Goal: Book appointment/travel/reservation

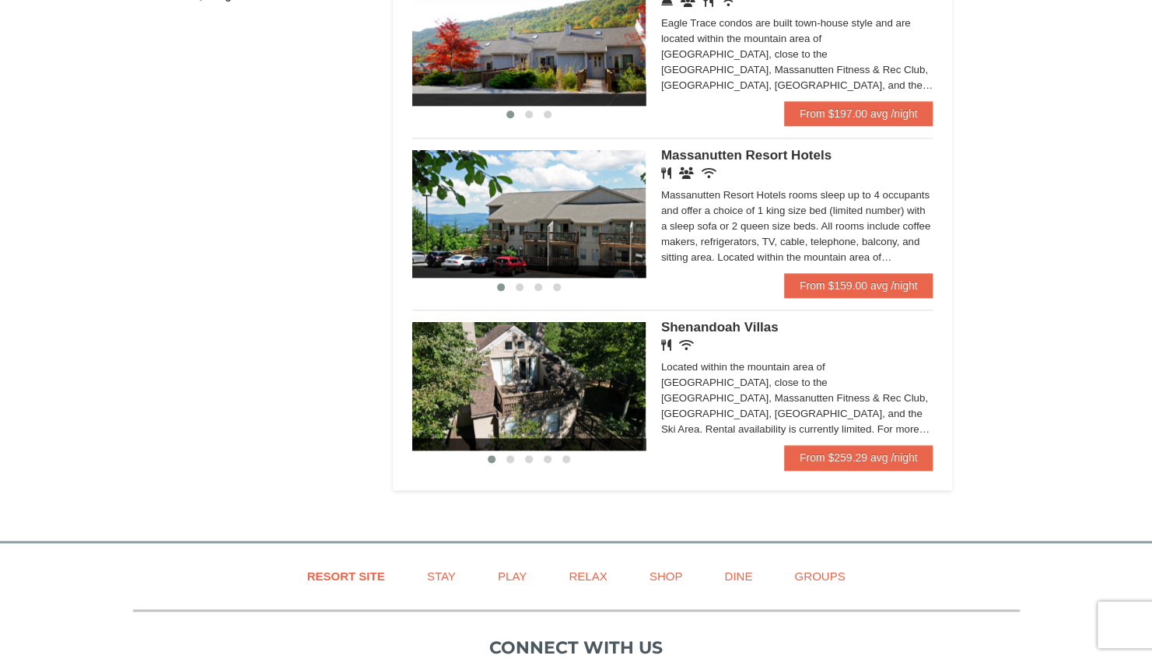
scroll to position [732, 0]
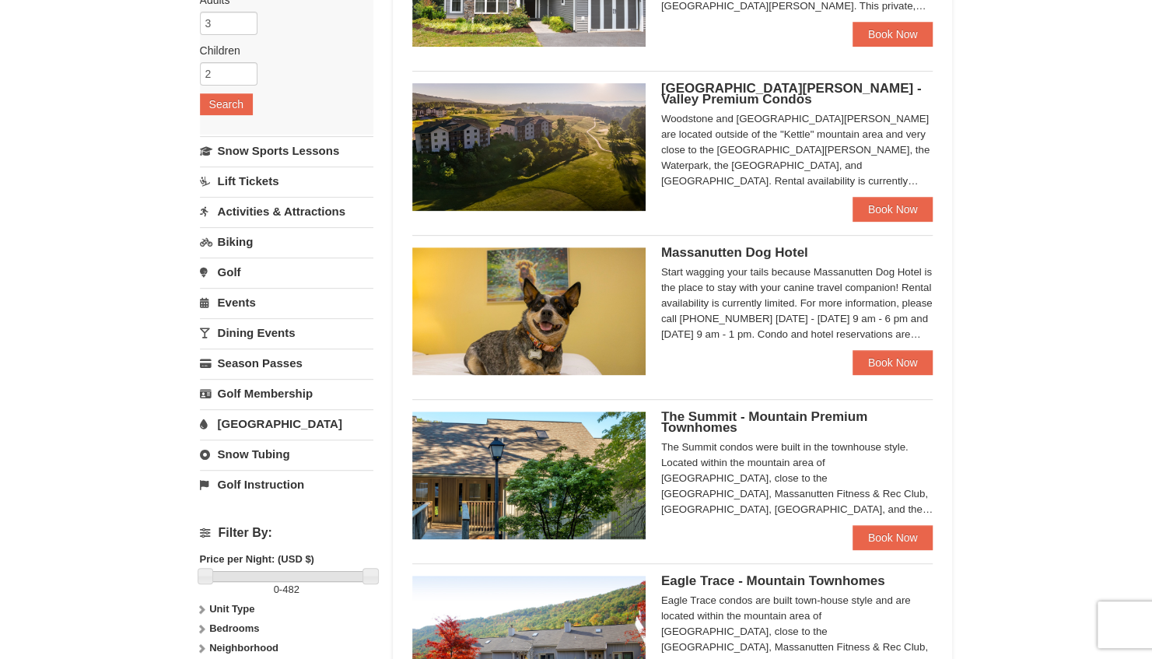
scroll to position [258, 0]
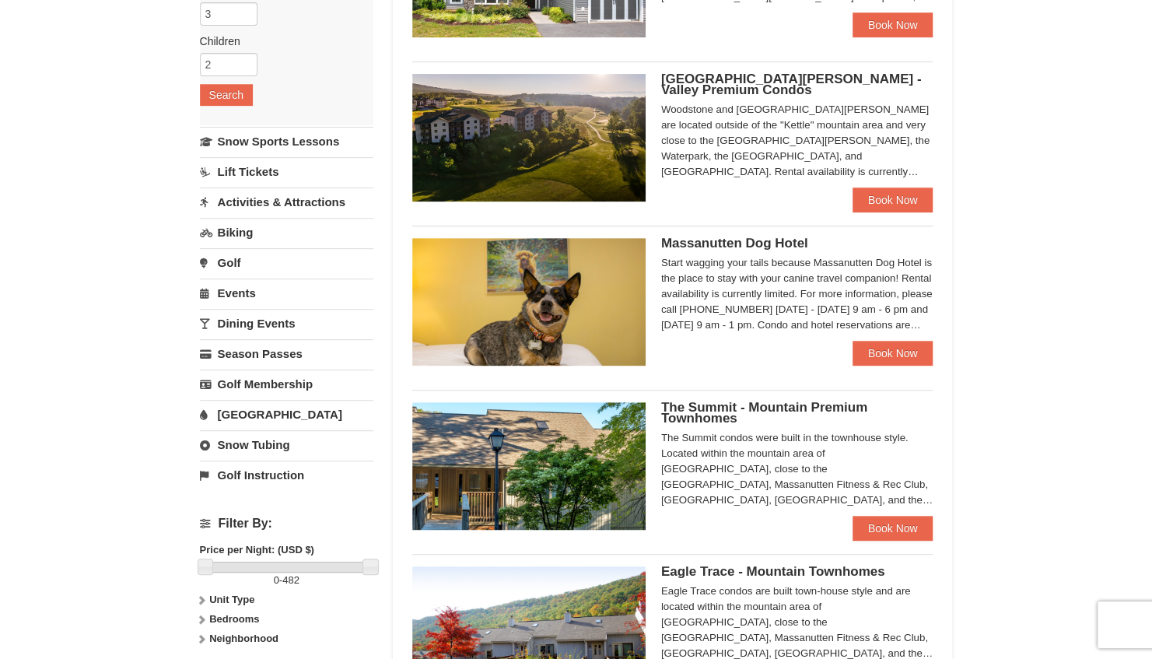
click at [255, 412] on link "[GEOGRAPHIC_DATA]" at bounding box center [286, 414] width 173 height 29
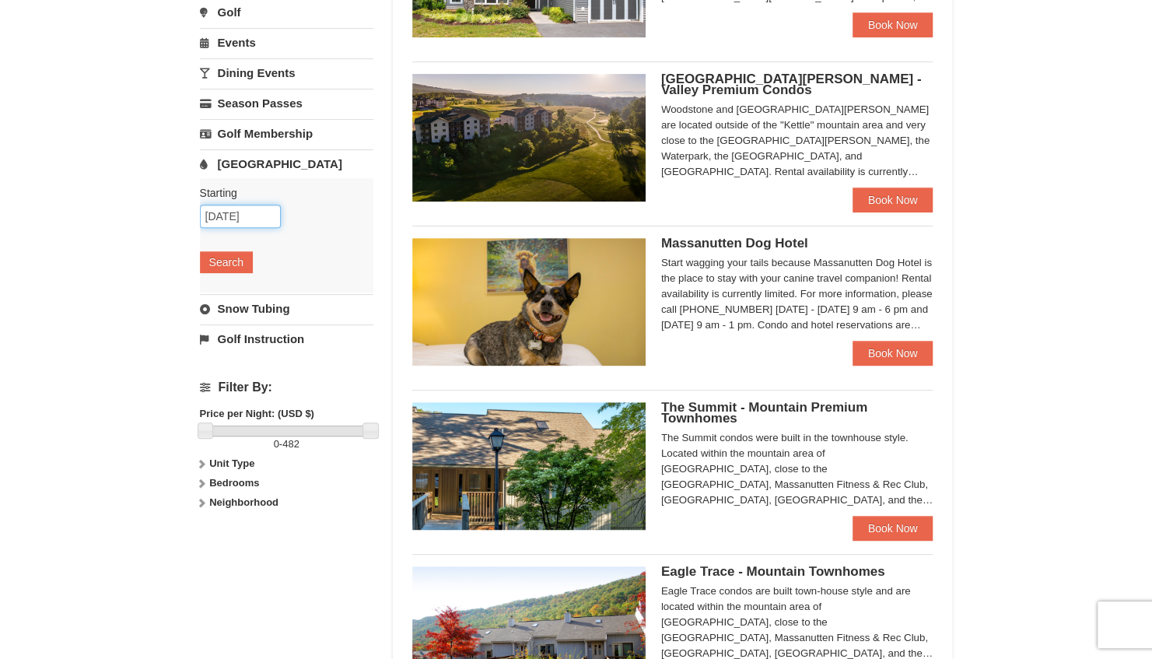
click at [232, 212] on input "10/12/2025" at bounding box center [240, 216] width 81 height 23
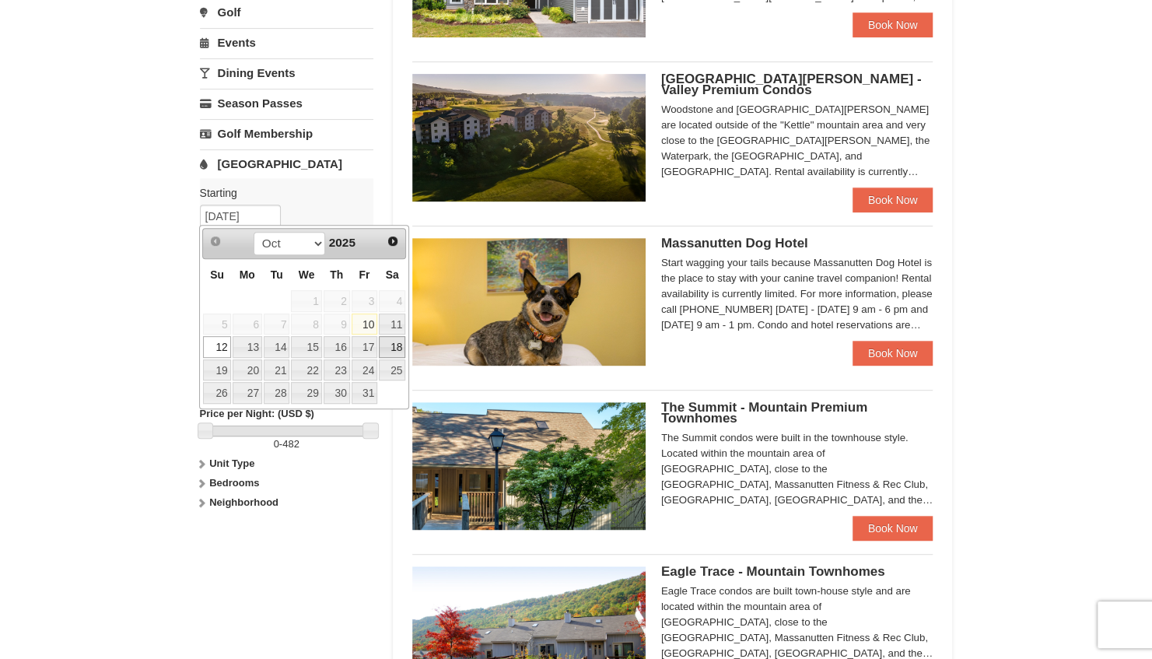
click at [392, 344] on link "18" at bounding box center [392, 347] width 26 height 22
type input "[DATE]"
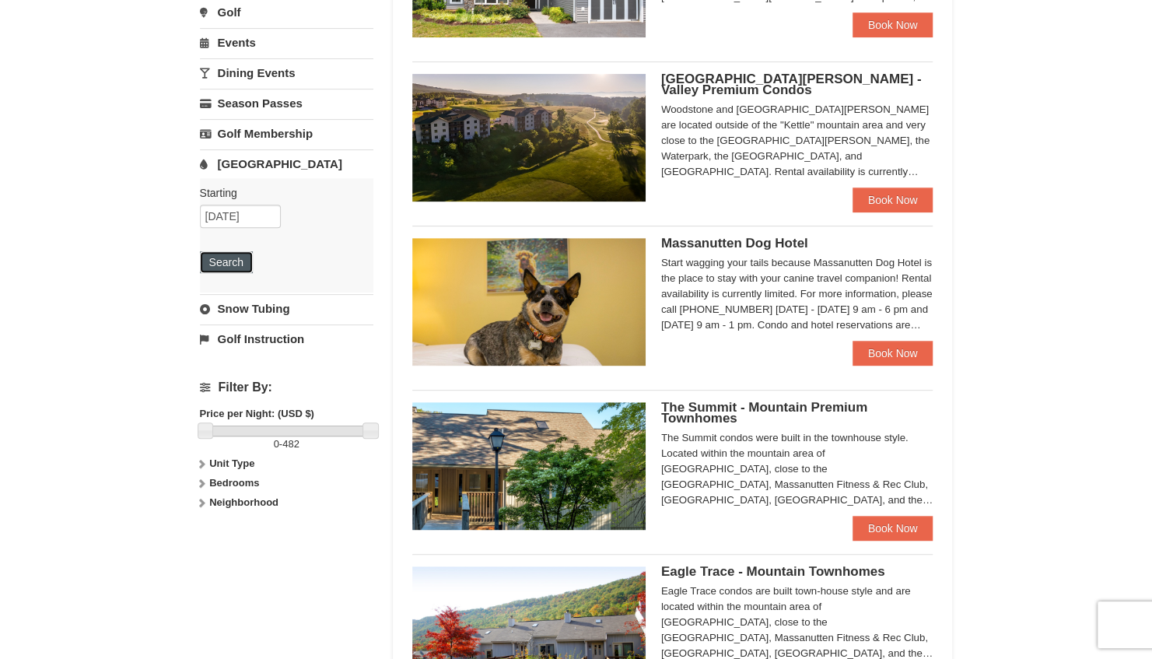
click at [226, 257] on button "Search" at bounding box center [226, 262] width 53 height 22
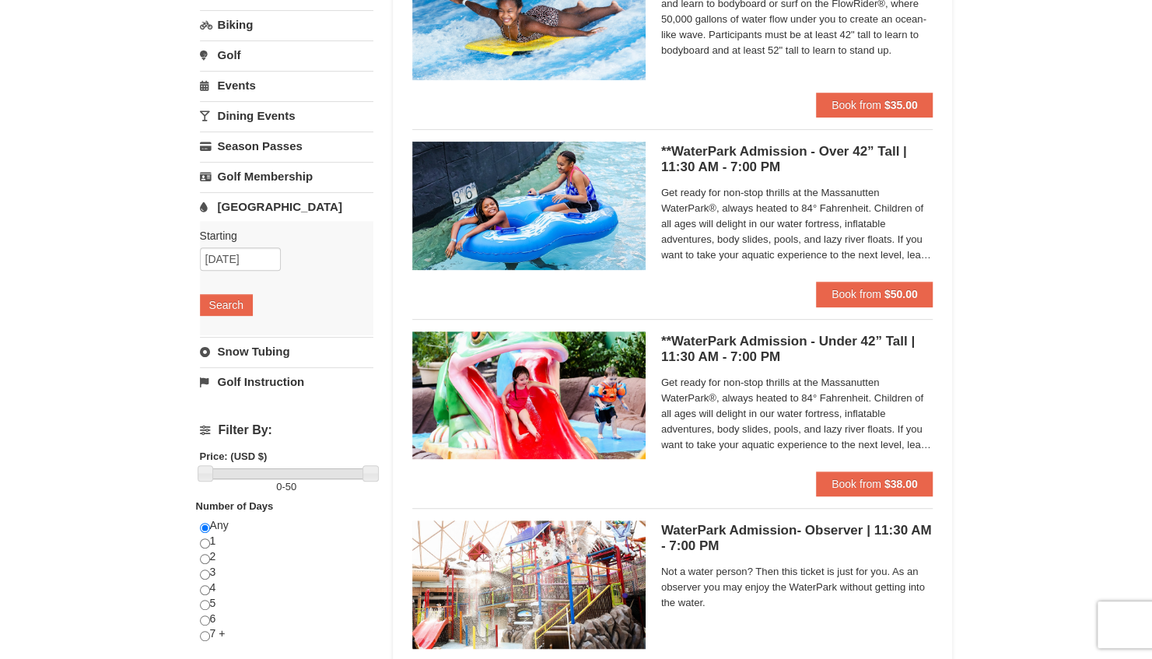
scroll to position [229, 0]
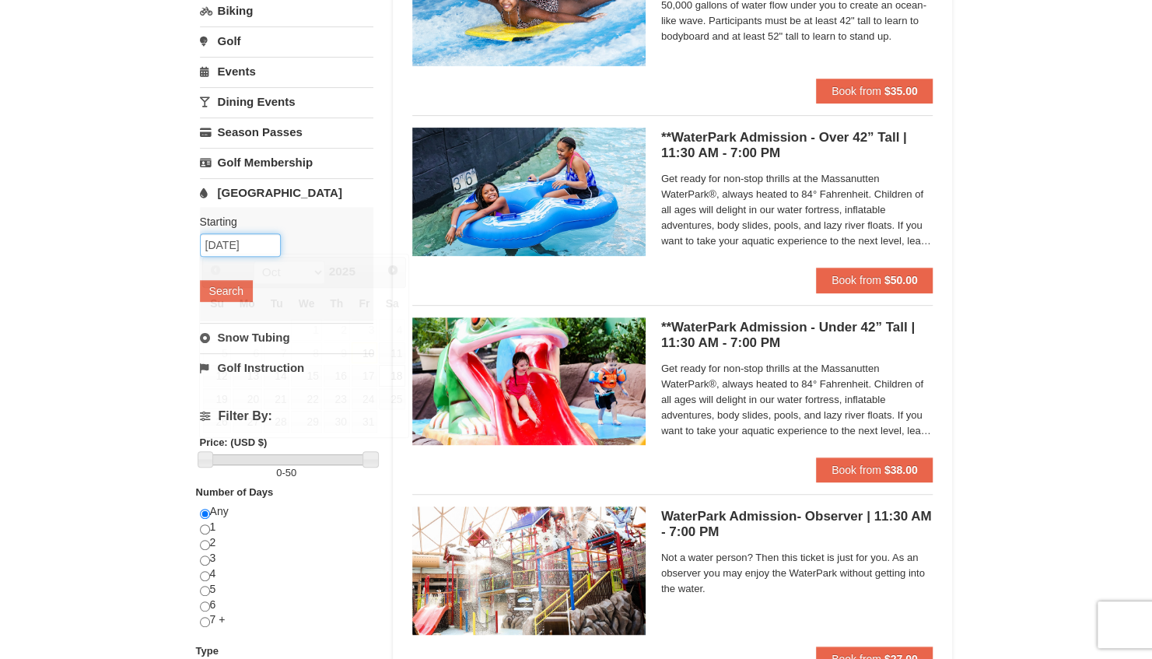
click at [236, 243] on input "10/18/2025" at bounding box center [240, 244] width 81 height 23
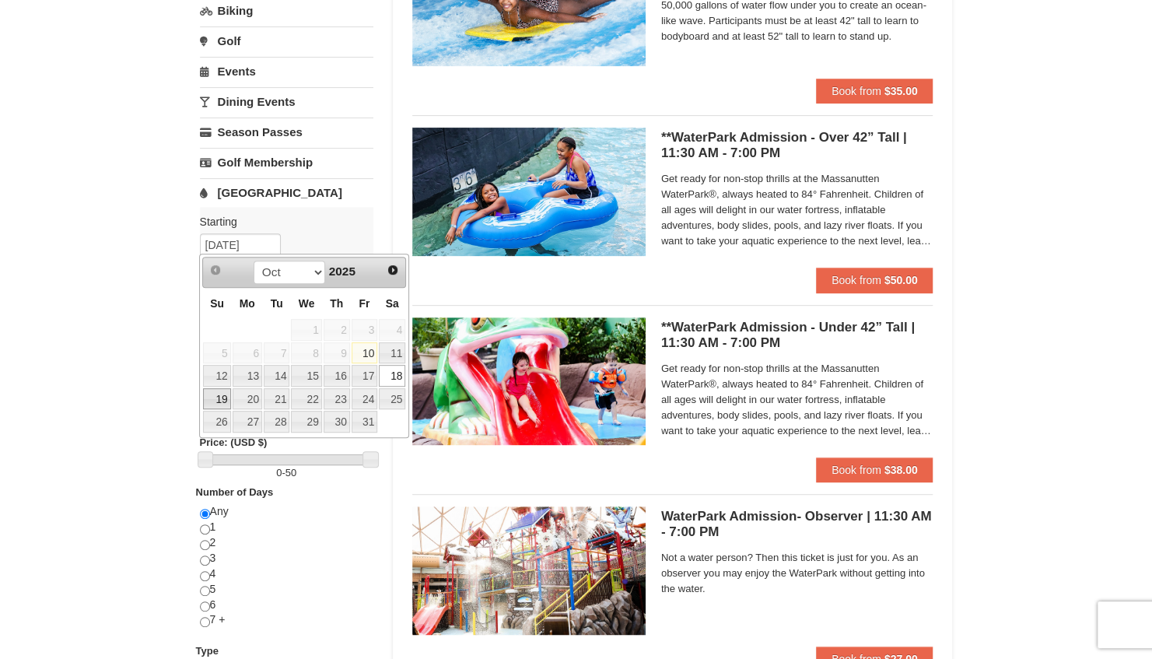
click at [219, 397] on link "19" at bounding box center [216, 399] width 27 height 22
type input "[DATE]"
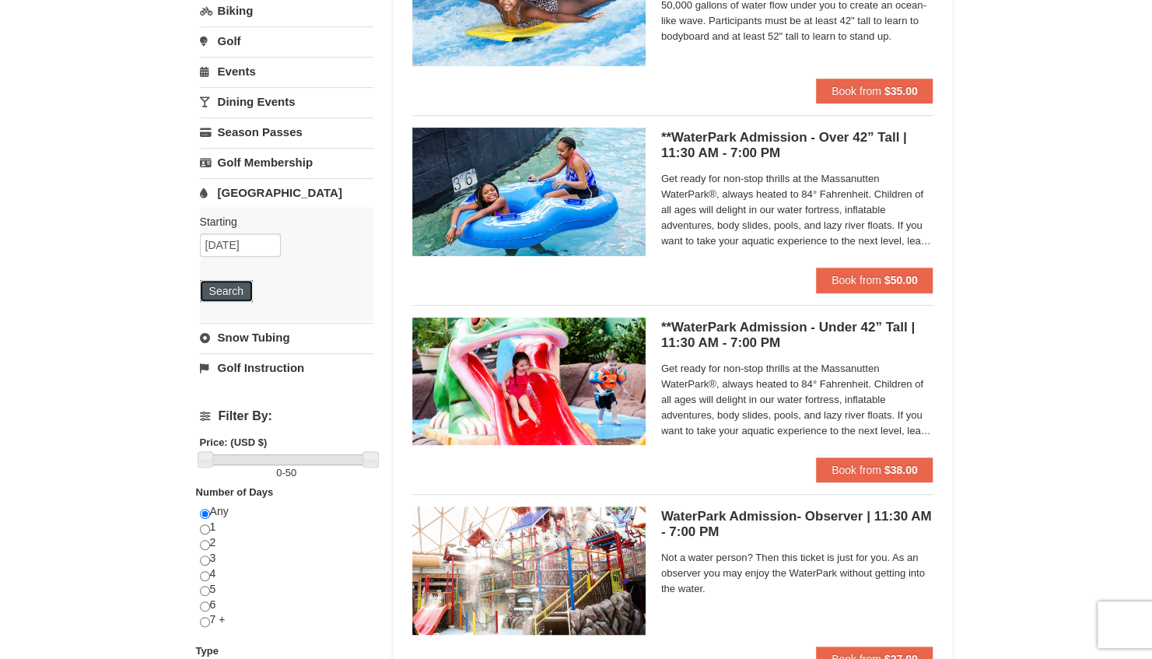
click at [229, 284] on button "Search" at bounding box center [226, 291] width 53 height 22
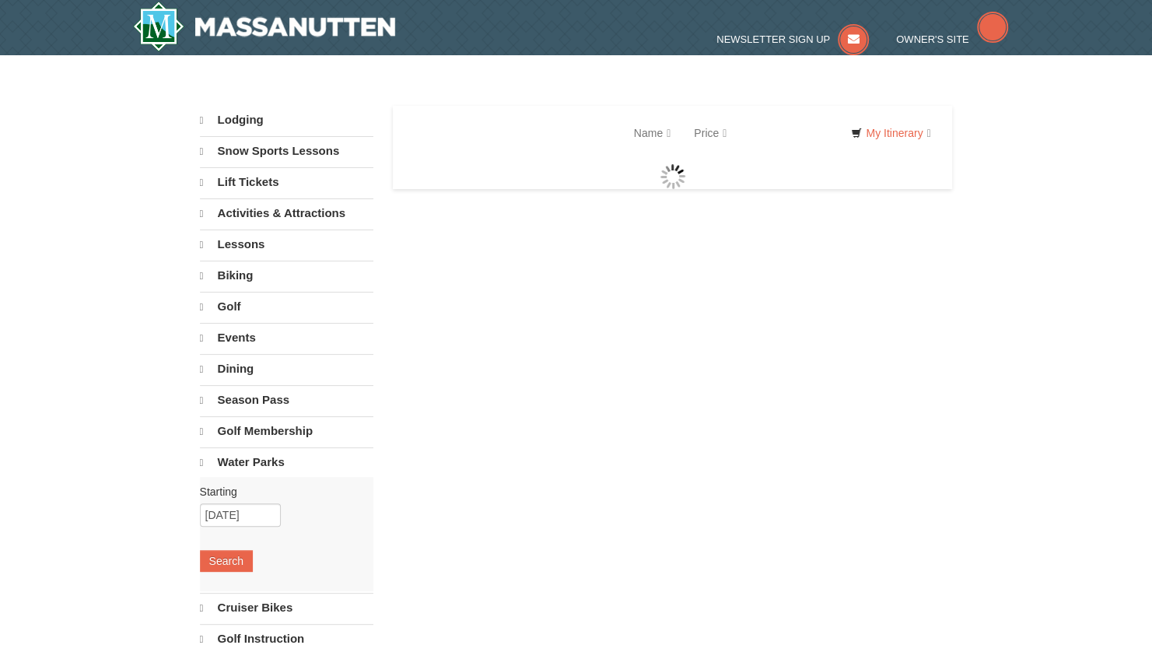
select select "10"
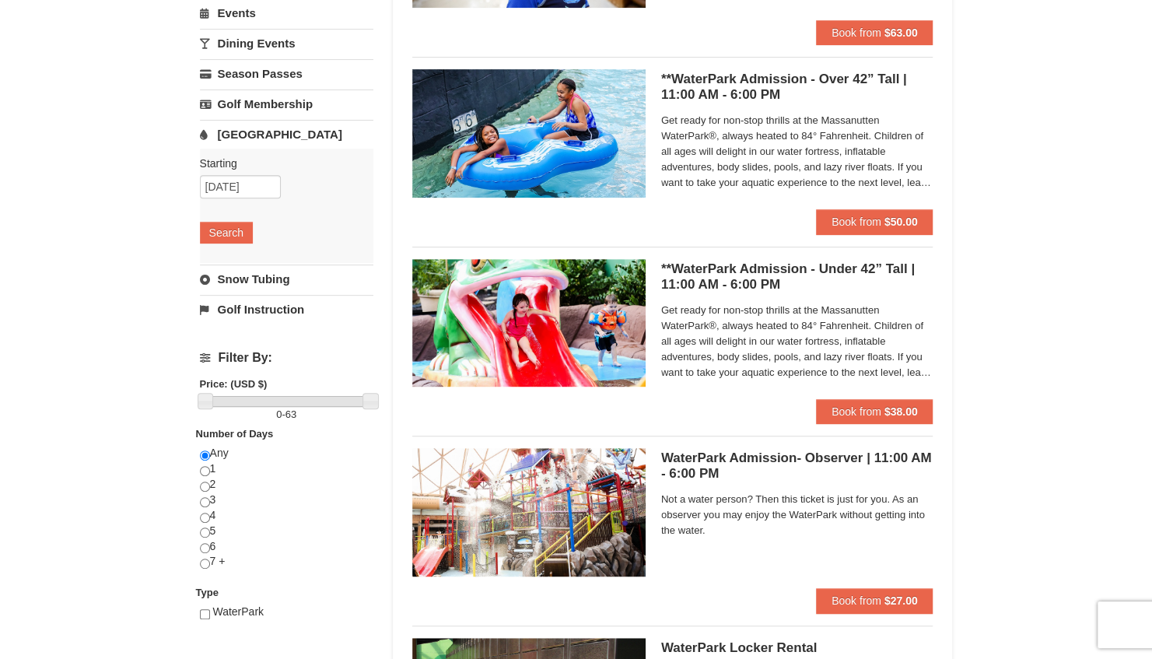
scroll to position [289, 0]
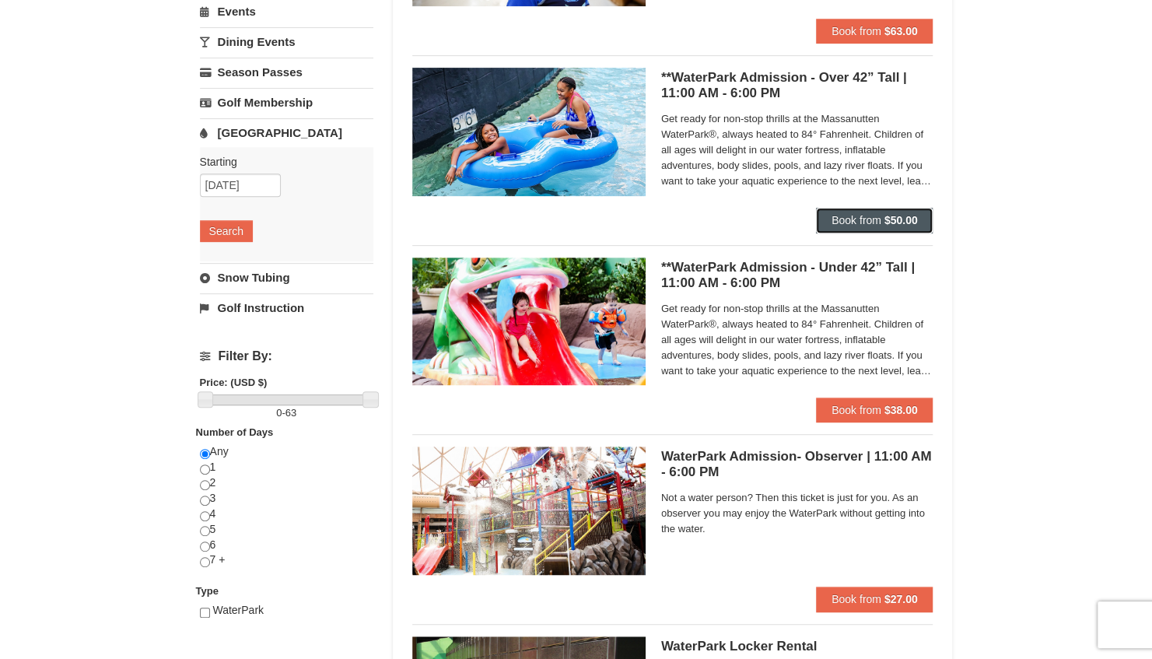
click at [897, 220] on strong "$50.00" at bounding box center [900, 220] width 33 height 12
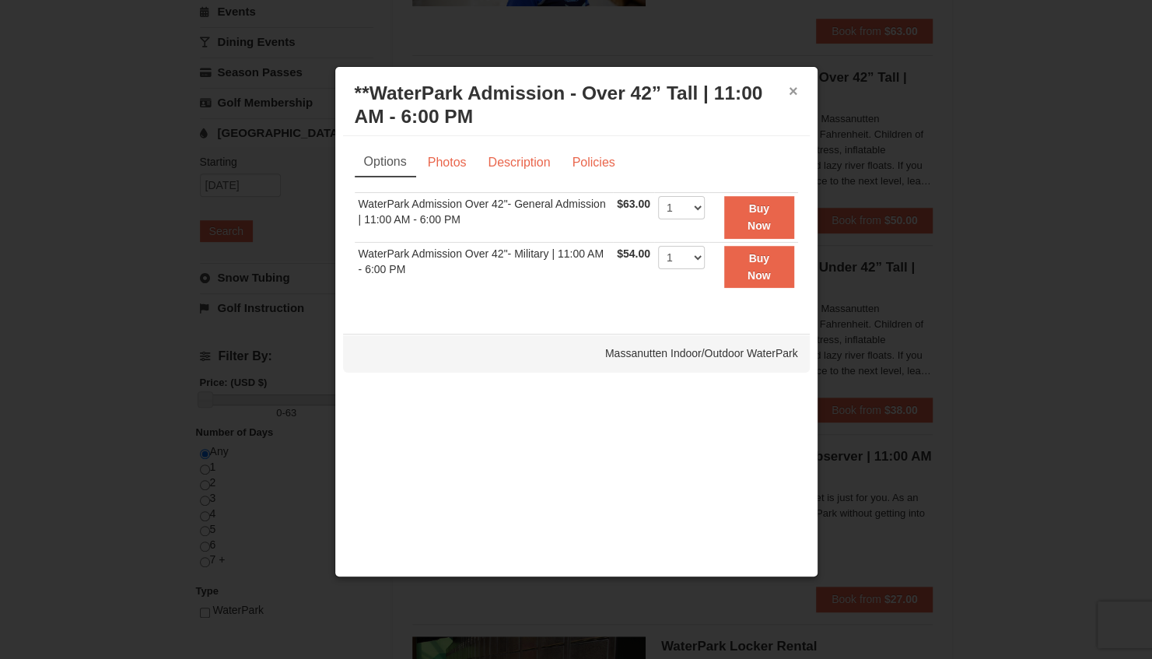
click at [792, 92] on button "×" at bounding box center [792, 91] width 9 height 16
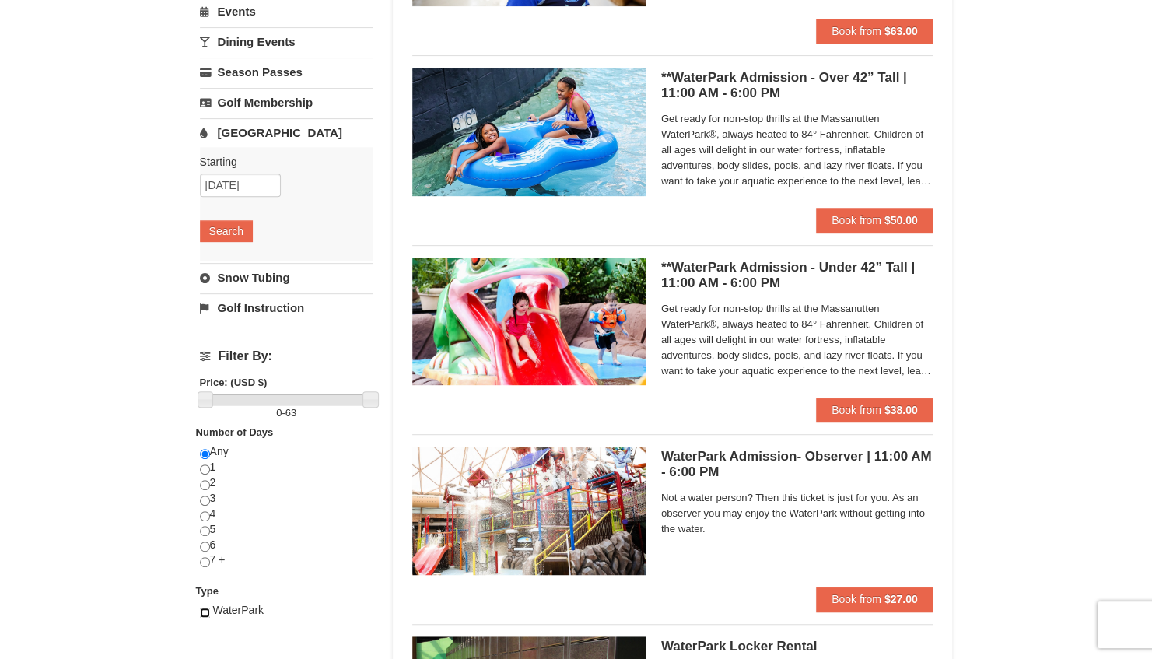
click at [206, 610] on input "checkbox" at bounding box center [205, 612] width 10 height 10
checkbox input "true"
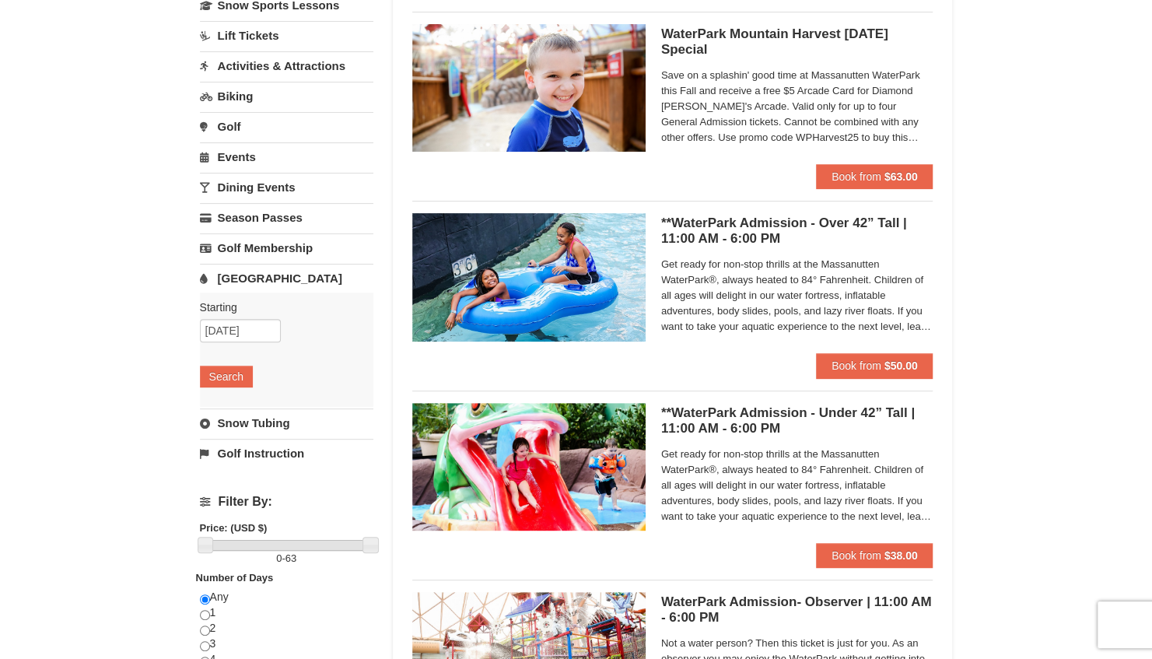
scroll to position [0, 0]
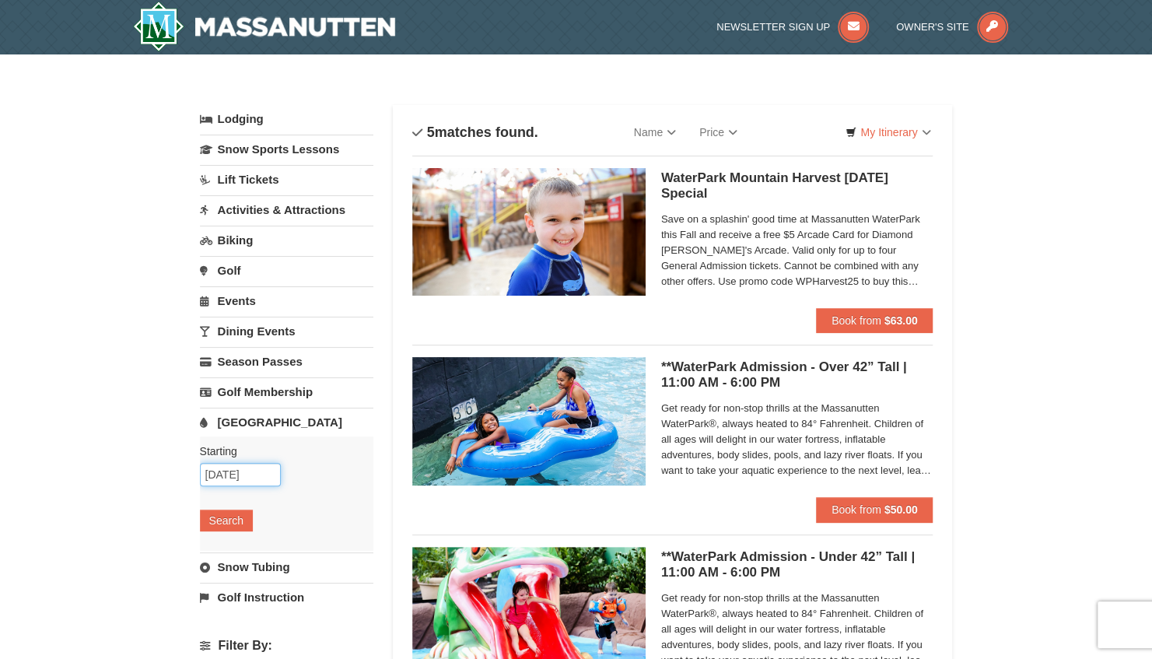
click at [229, 467] on input "10/19/2025" at bounding box center [240, 474] width 81 height 23
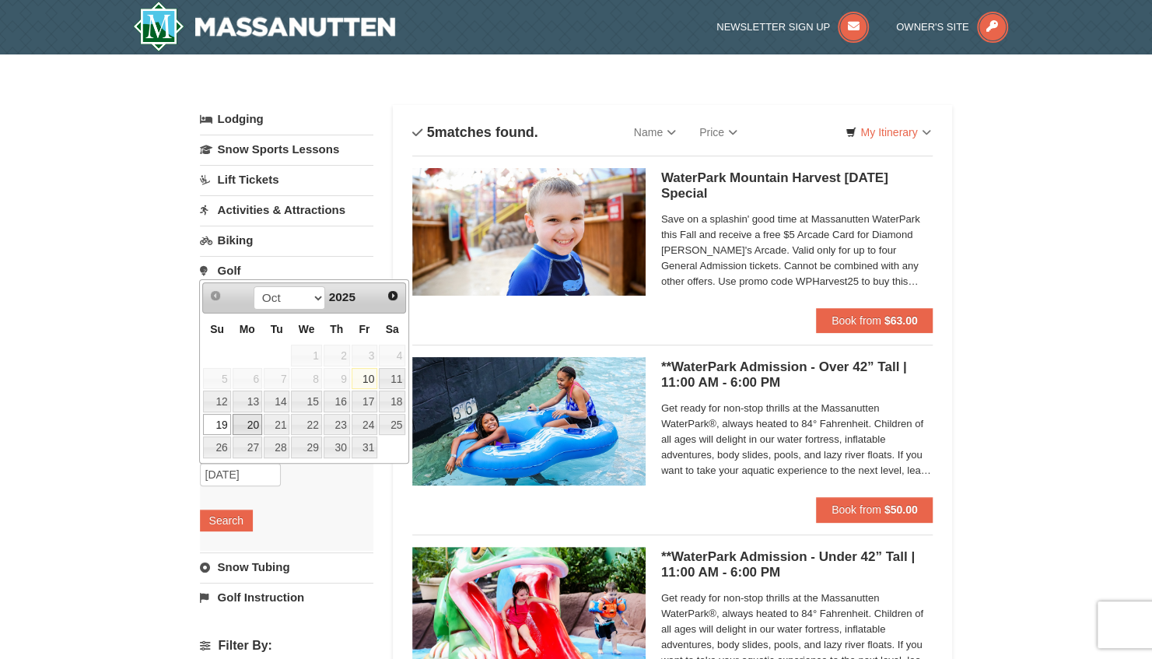
click at [251, 421] on link "20" at bounding box center [247, 425] width 30 height 22
type input "10/20/2025"
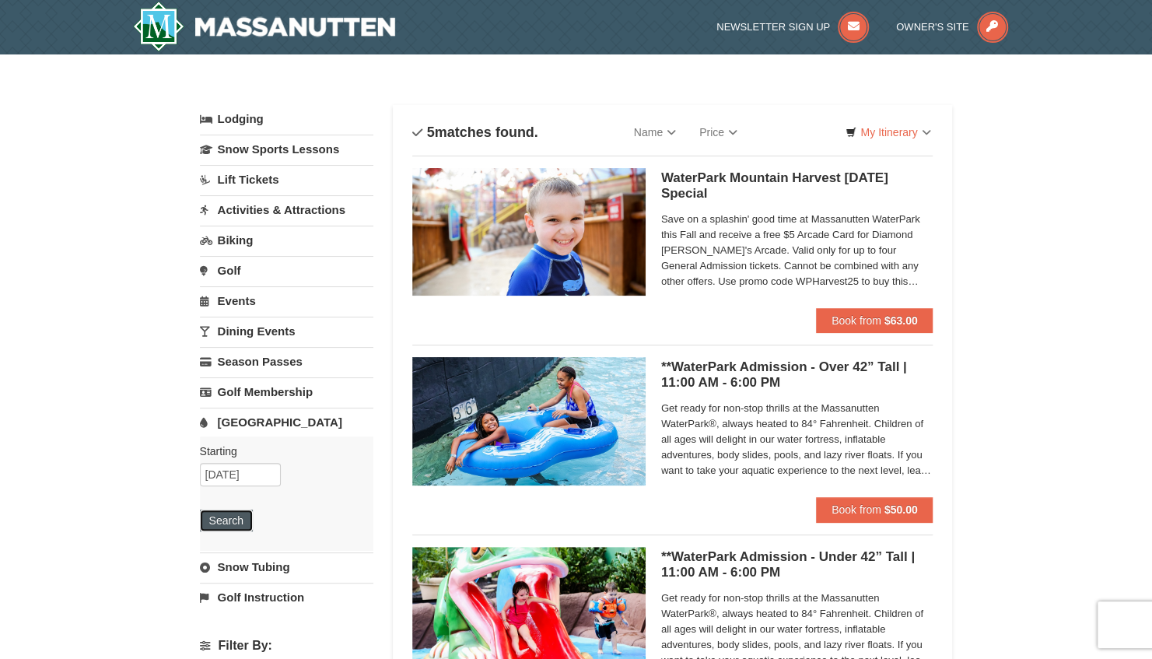
click at [220, 519] on button "Search" at bounding box center [226, 520] width 53 height 22
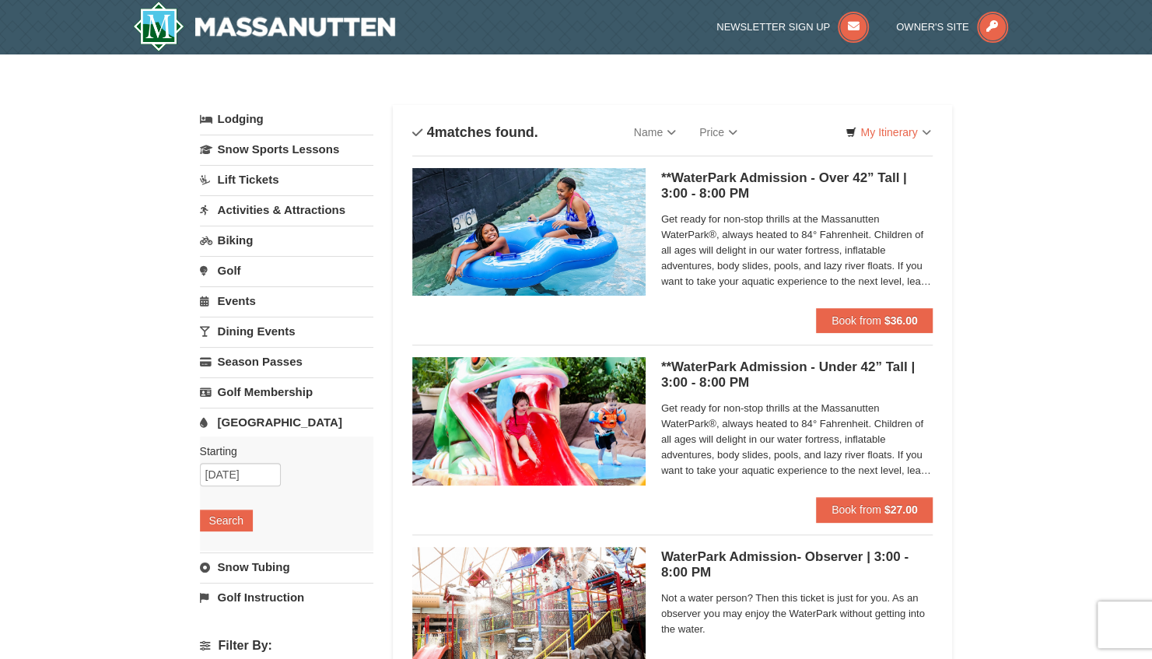
click at [285, 210] on link "Activities & Attractions" at bounding box center [286, 209] width 173 height 29
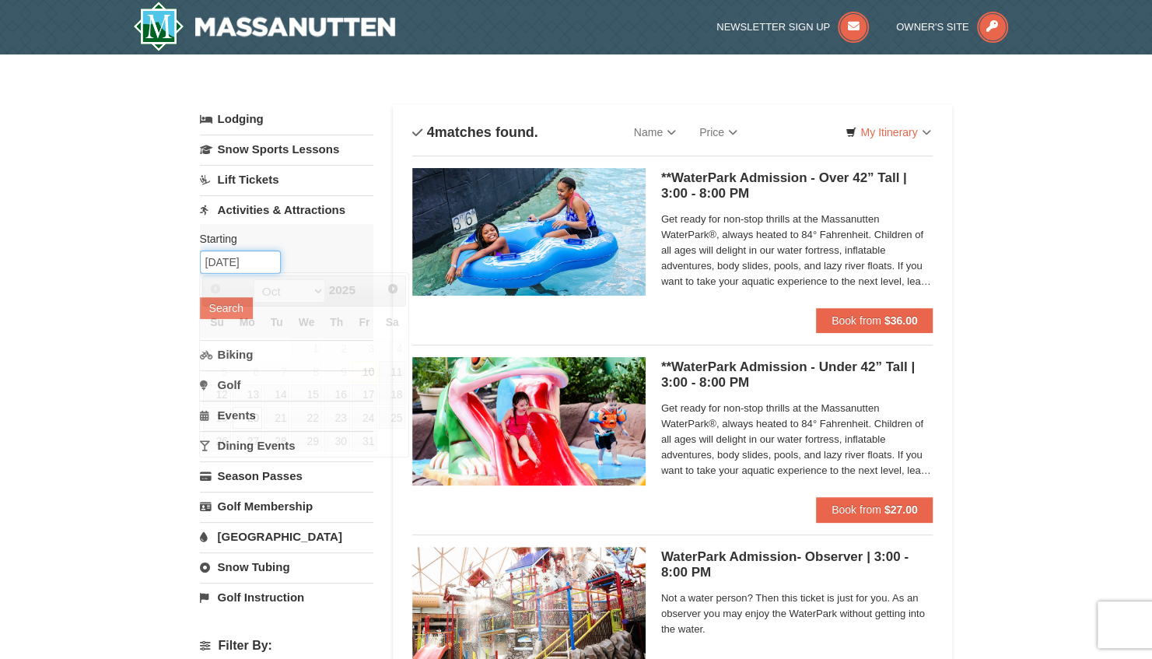
click at [232, 264] on input "10/20/2025" at bounding box center [240, 261] width 81 height 23
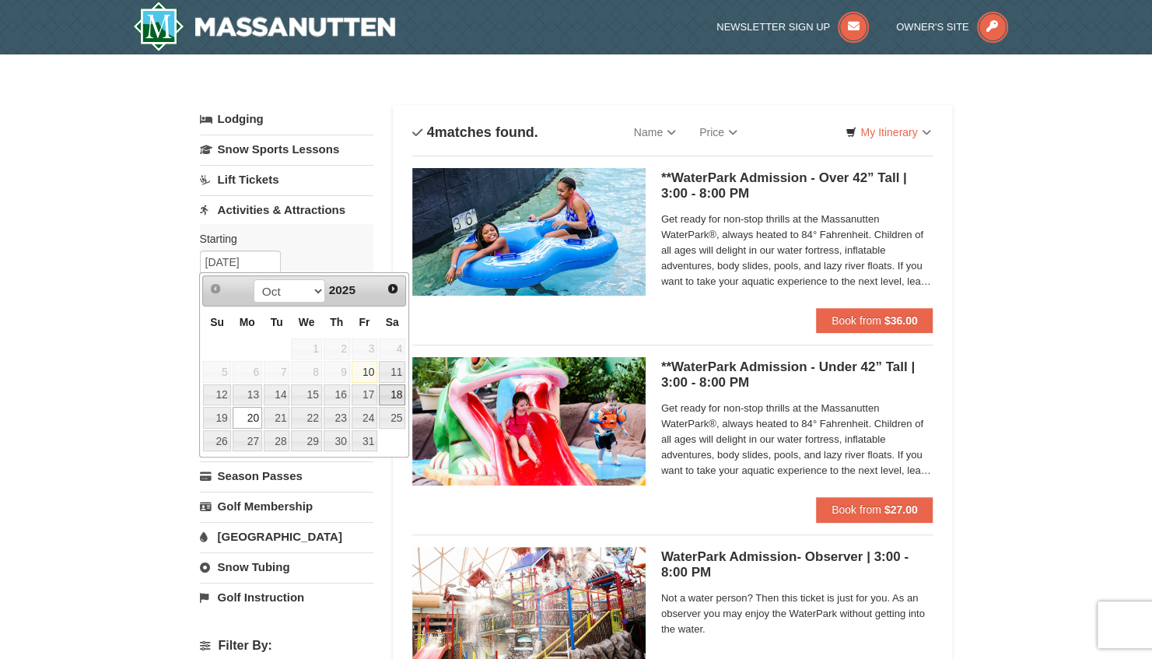
click at [392, 390] on link "18" at bounding box center [392, 395] width 26 height 22
type input "[DATE]"
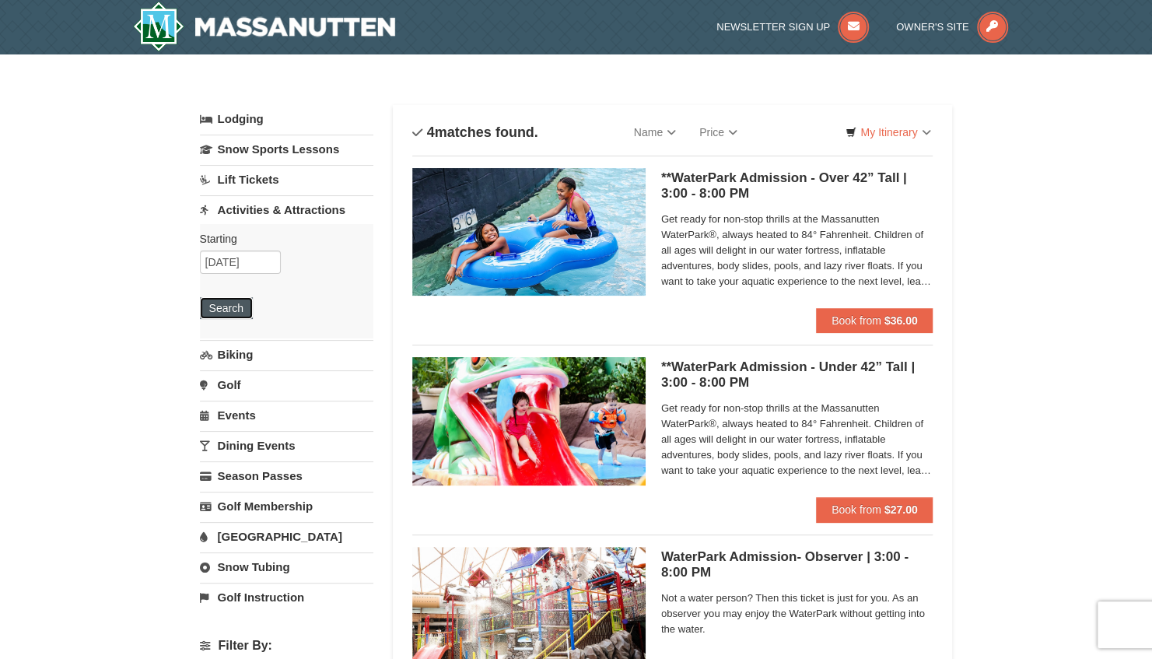
click at [232, 306] on button "Search" at bounding box center [226, 308] width 53 height 22
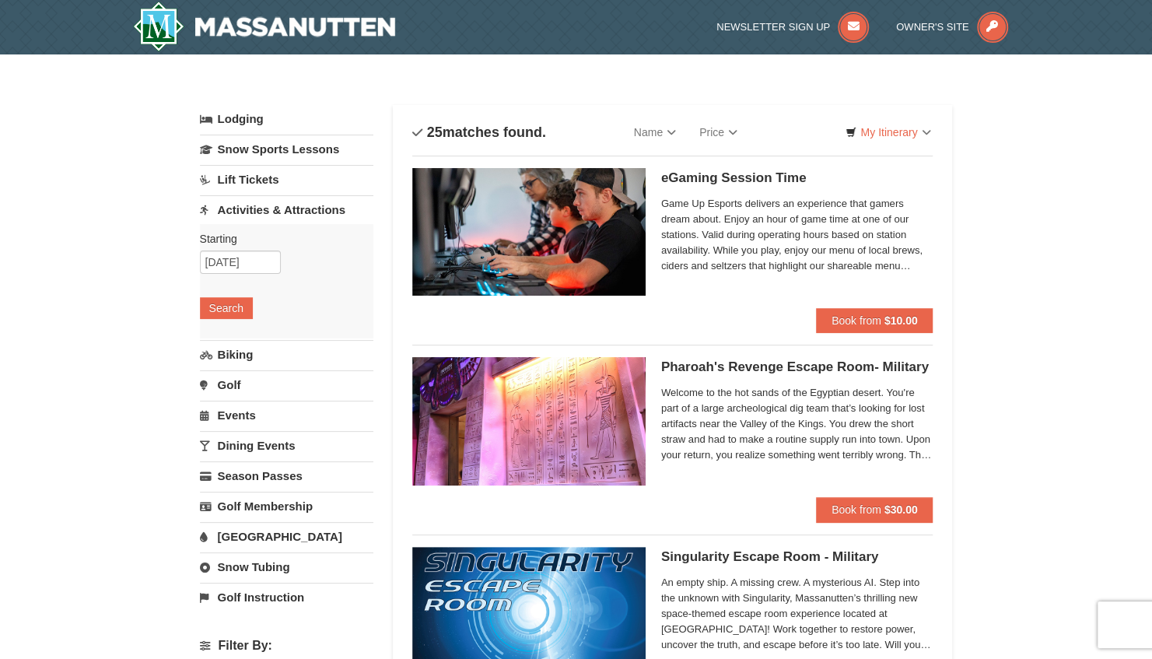
click at [253, 184] on link "Lift Tickets" at bounding box center [286, 179] width 173 height 29
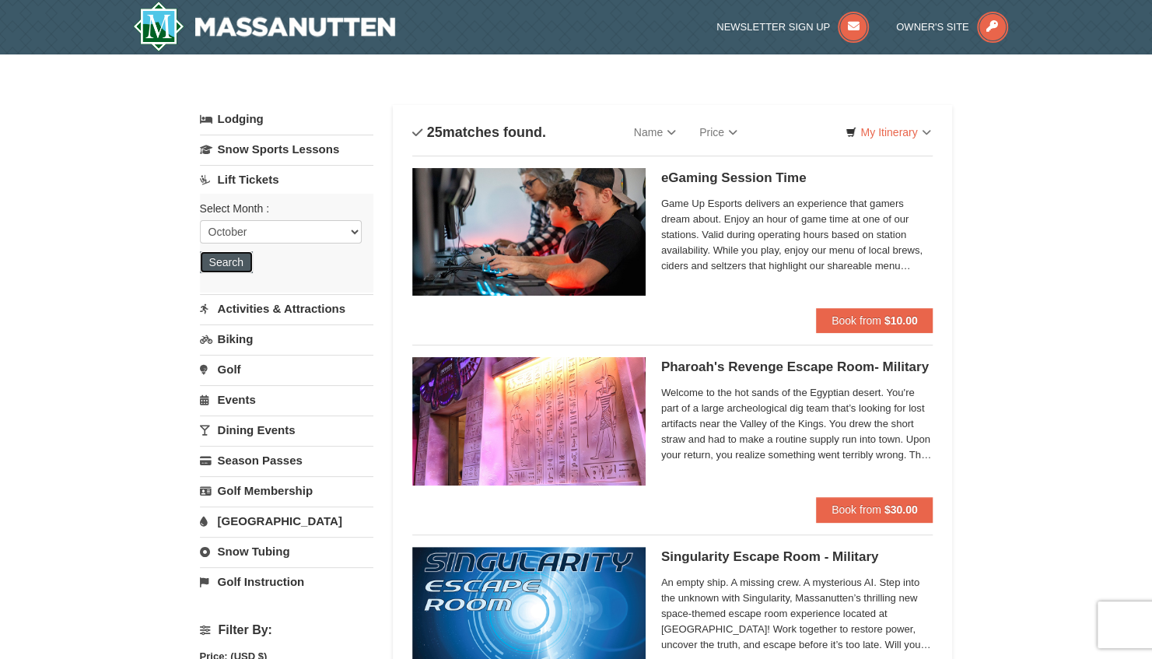
click at [225, 264] on button "Search" at bounding box center [226, 262] width 53 height 22
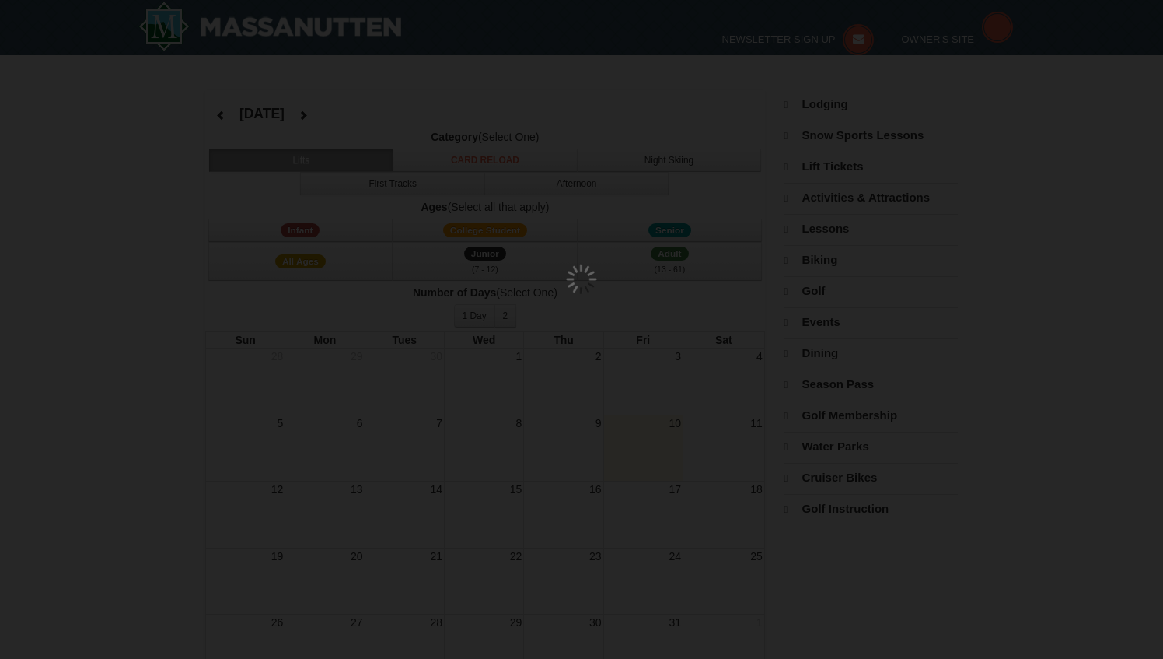
select select "10"
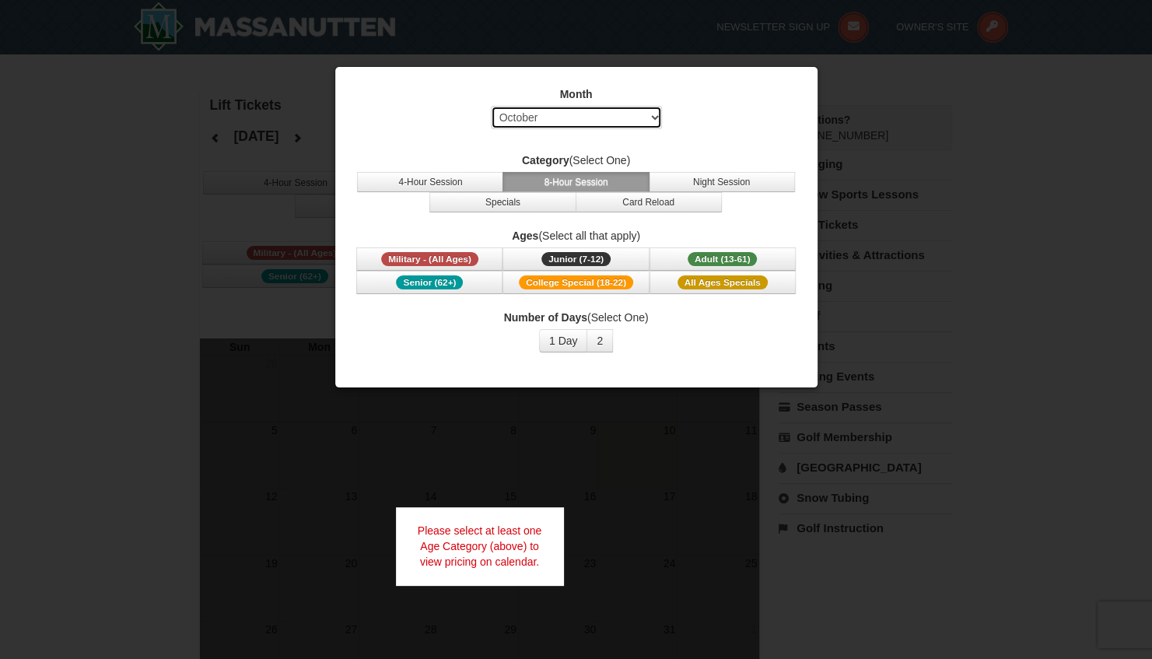
click at [658, 116] on select "Select October November December January February March April May June July Aug…" at bounding box center [576, 117] width 171 height 23
click at [711, 131] on div "Month Select October November December January February March April May June Ju…" at bounding box center [576, 111] width 443 height 51
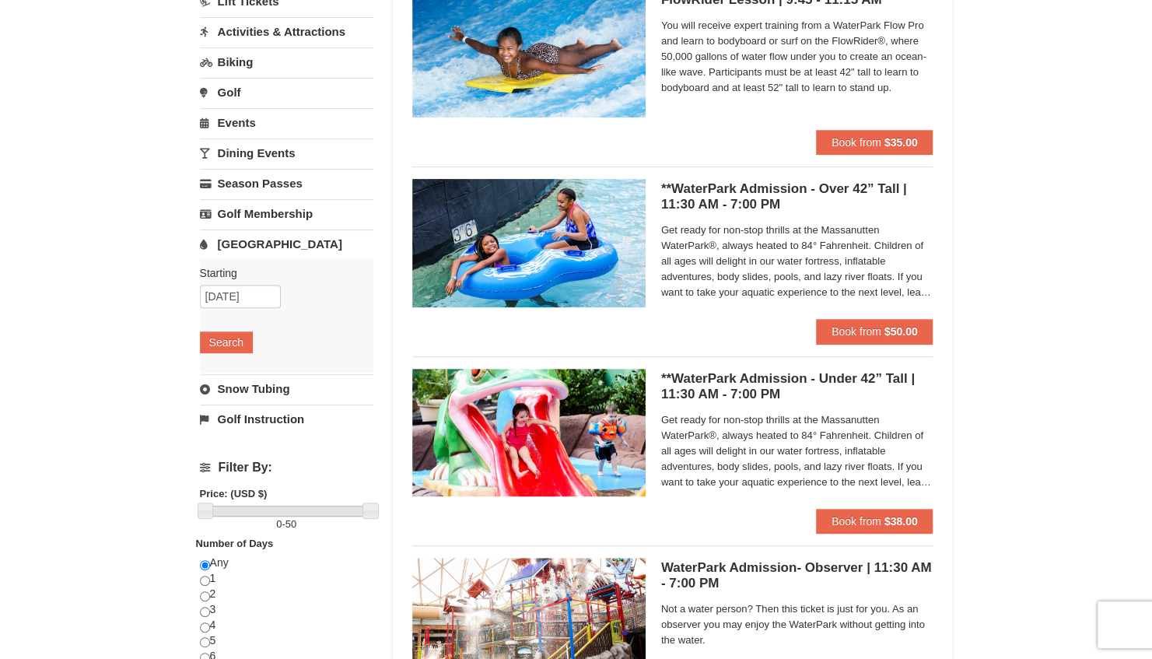
scroll to position [261, 0]
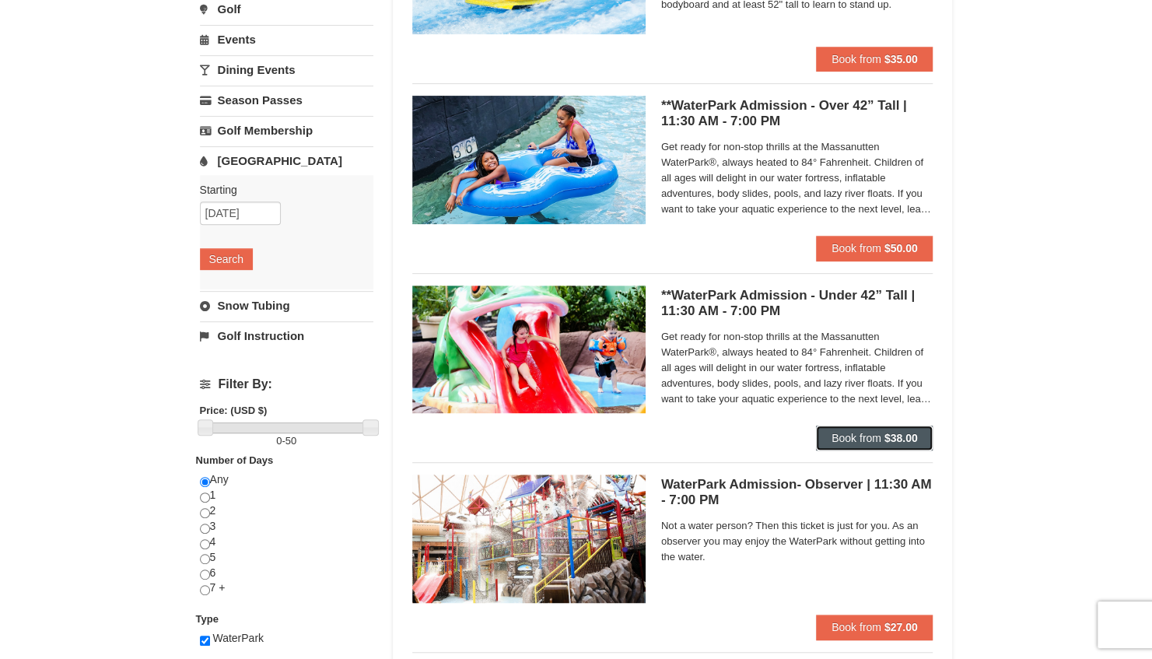
click at [879, 435] on span "Book from" at bounding box center [856, 438] width 50 height 12
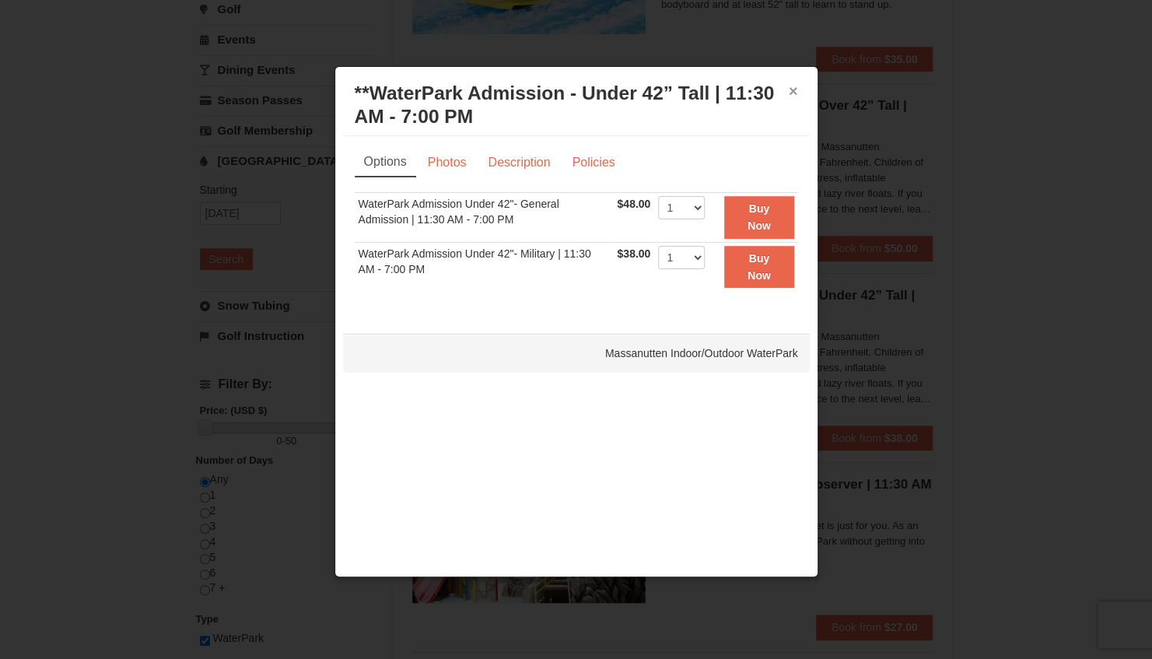
click at [796, 90] on button "×" at bounding box center [792, 91] width 9 height 16
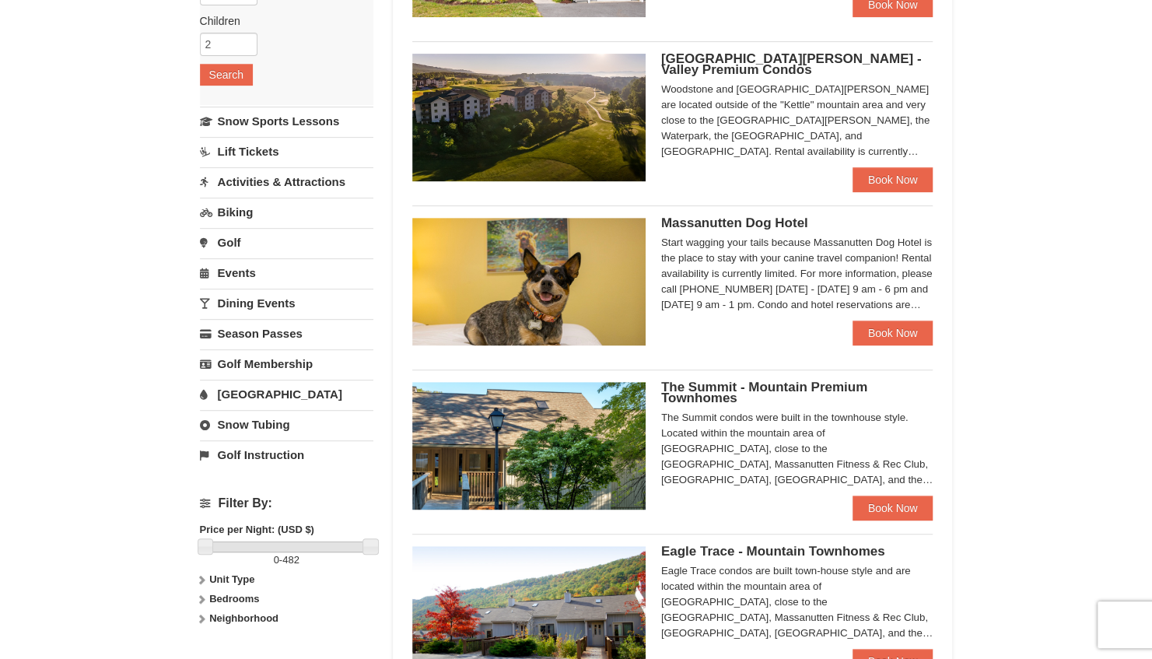
scroll to position [282, 0]
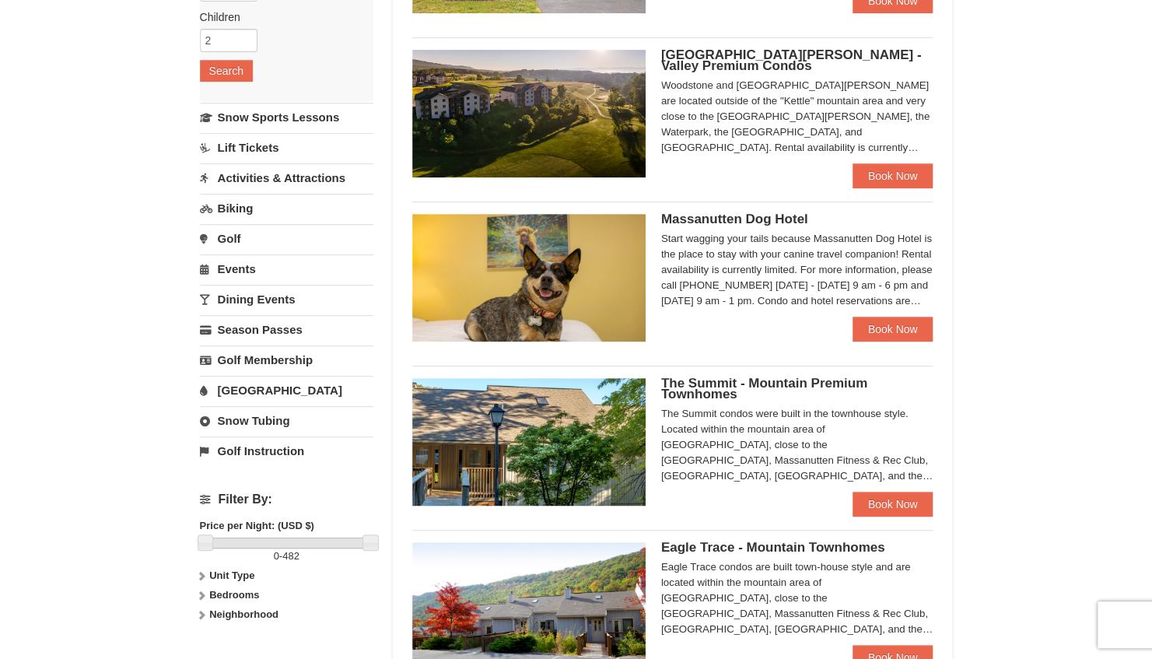
click at [255, 299] on link "Dining Events" at bounding box center [286, 299] width 173 height 29
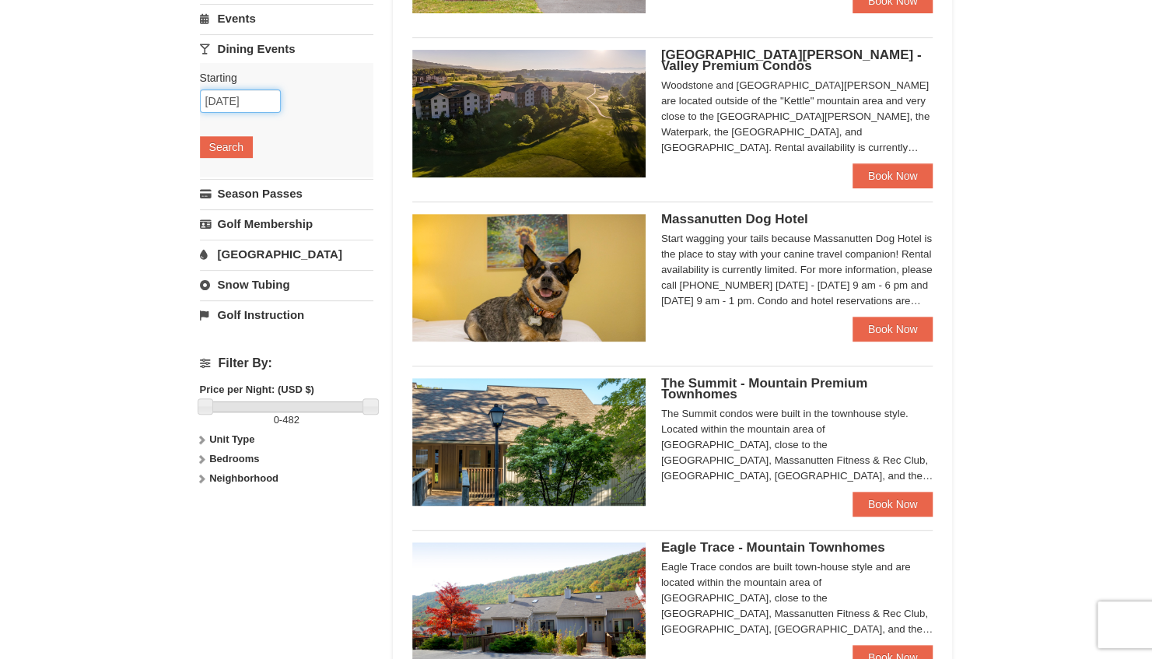
click at [239, 94] on input "10/12/2025" at bounding box center [240, 100] width 81 height 23
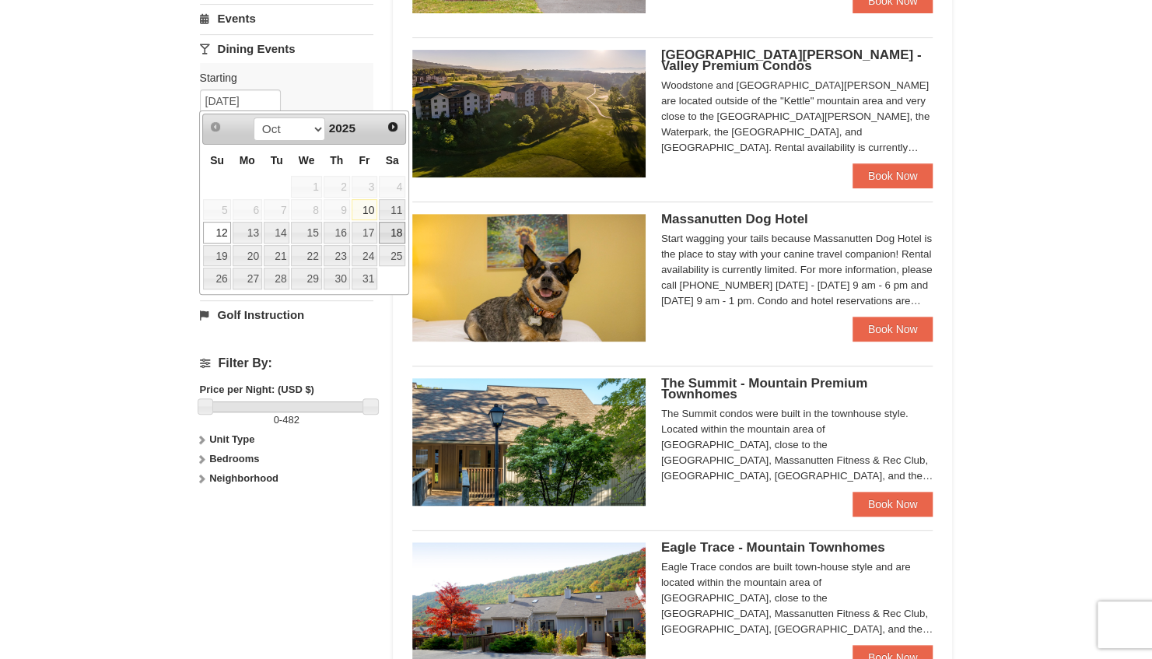
click at [395, 231] on link "18" at bounding box center [392, 233] width 26 height 22
type input "[DATE]"
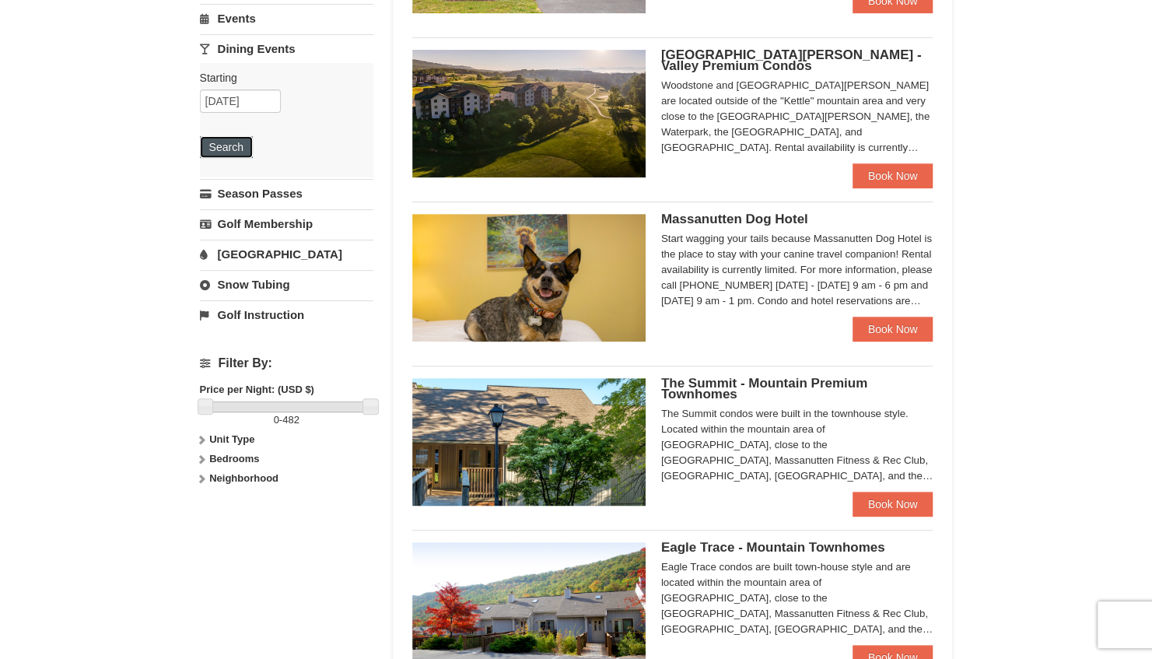
click at [224, 145] on button "Search" at bounding box center [226, 147] width 53 height 22
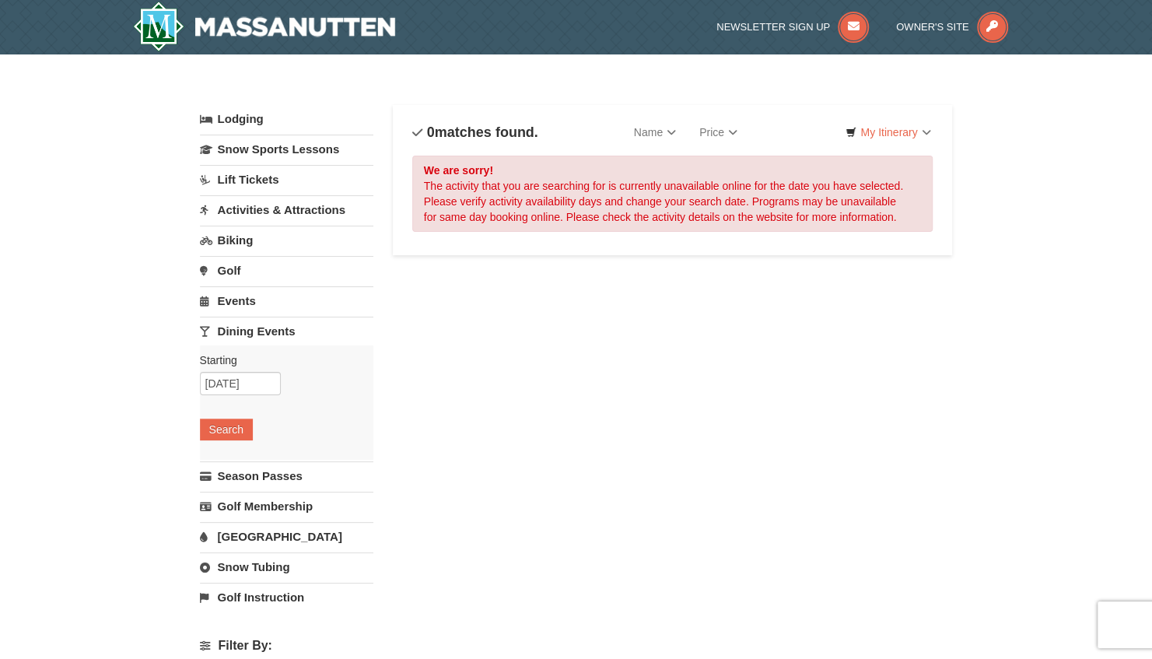
click at [239, 533] on link "[GEOGRAPHIC_DATA]" at bounding box center [286, 536] width 173 height 29
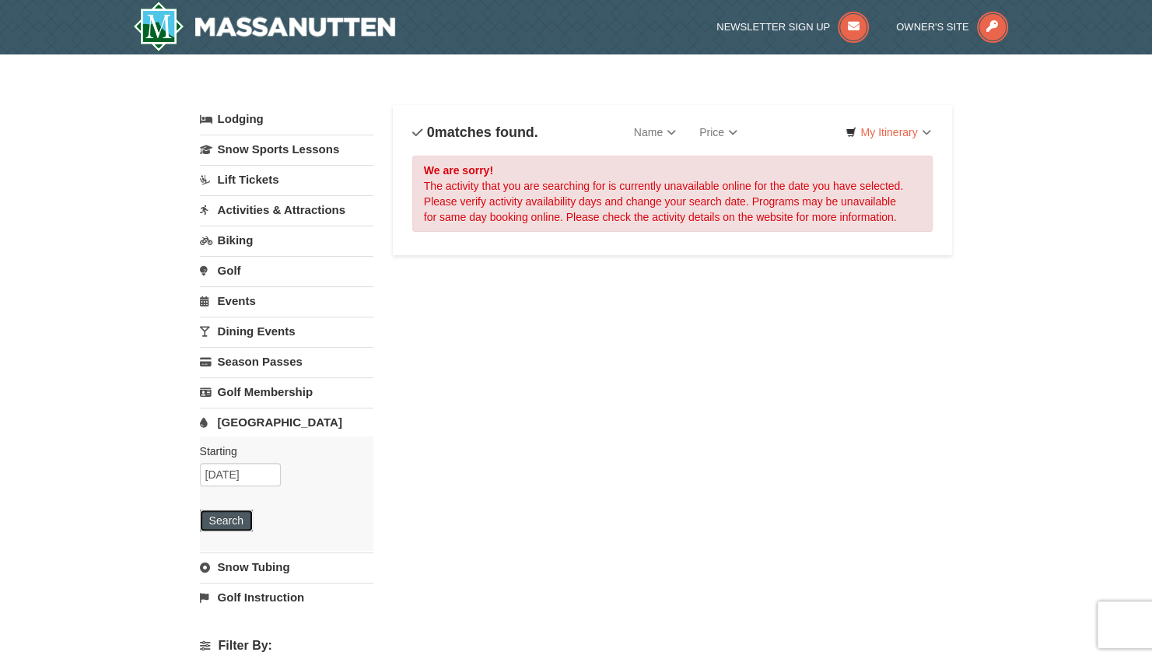
click at [230, 516] on button "Search" at bounding box center [226, 520] width 53 height 22
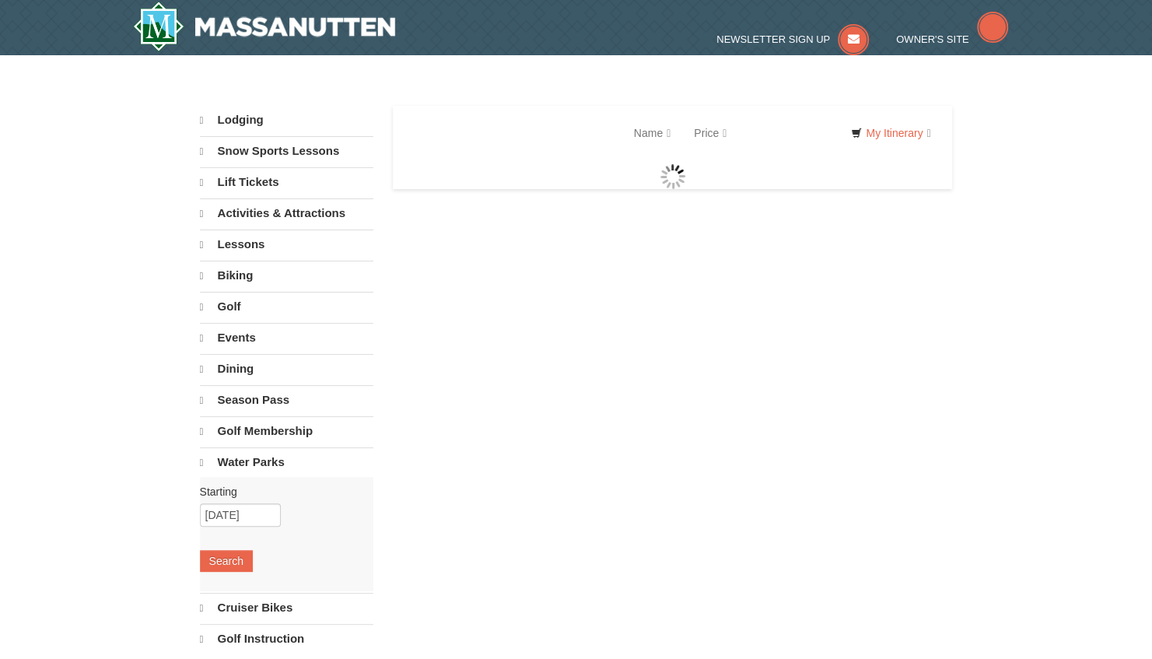
select select "10"
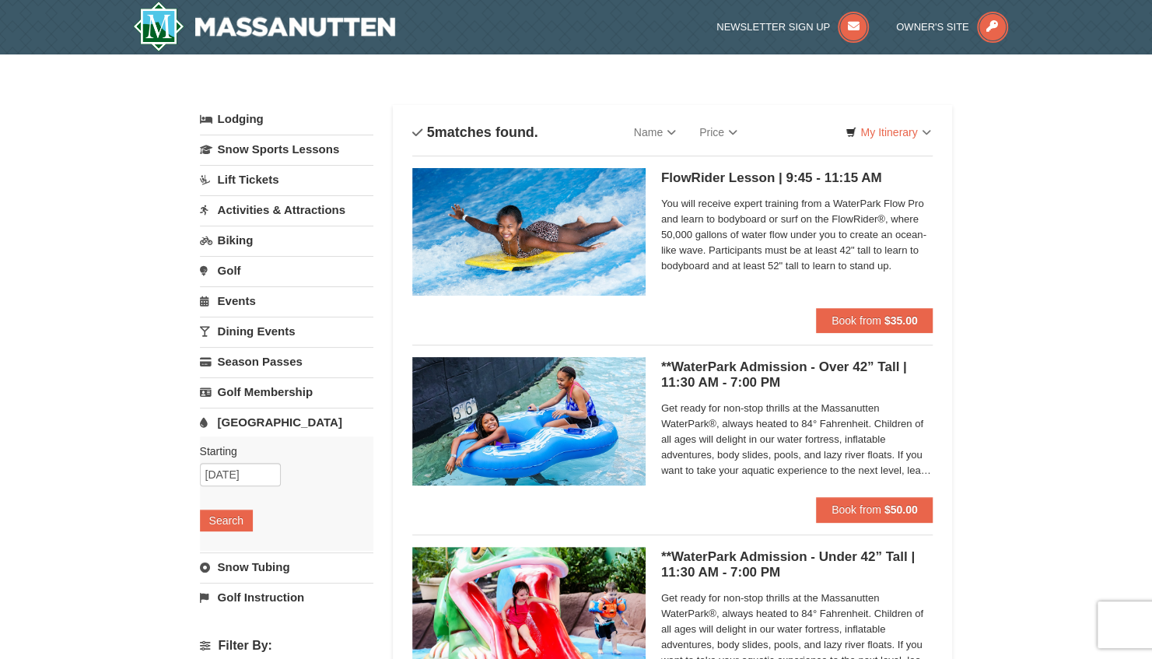
click at [241, 299] on link "Events" at bounding box center [286, 300] width 173 height 29
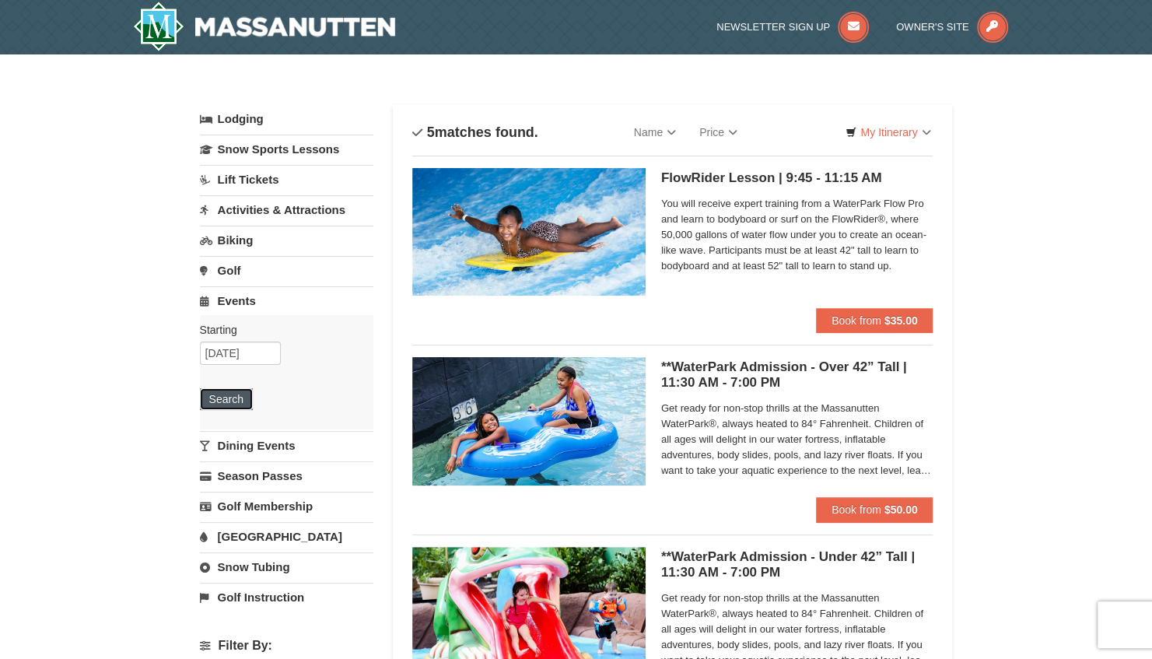
click at [236, 393] on button "Search" at bounding box center [226, 399] width 53 height 22
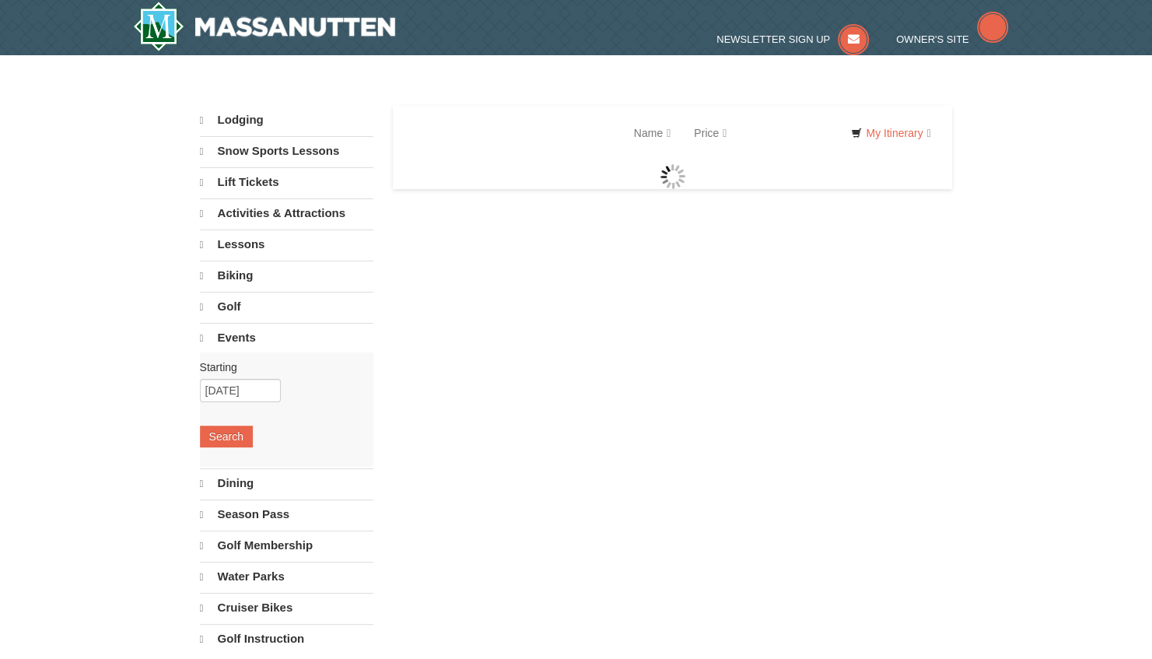
select select "10"
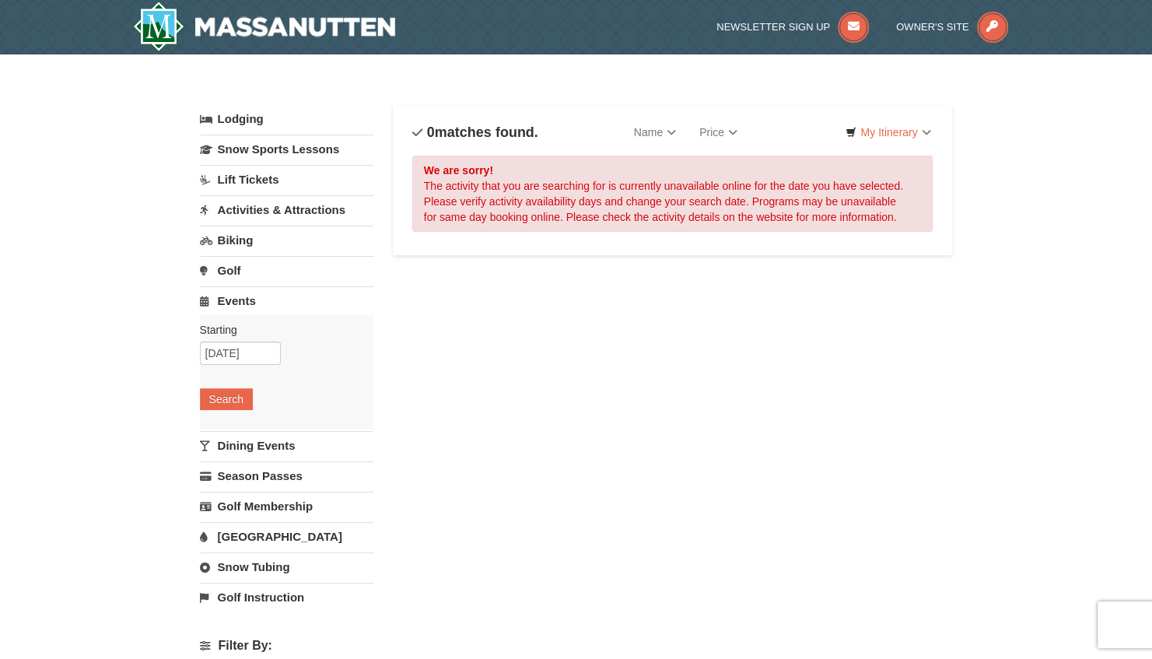
click at [234, 209] on link "Activities & Attractions" at bounding box center [286, 209] width 173 height 29
click at [227, 302] on button "Search" at bounding box center [226, 308] width 53 height 22
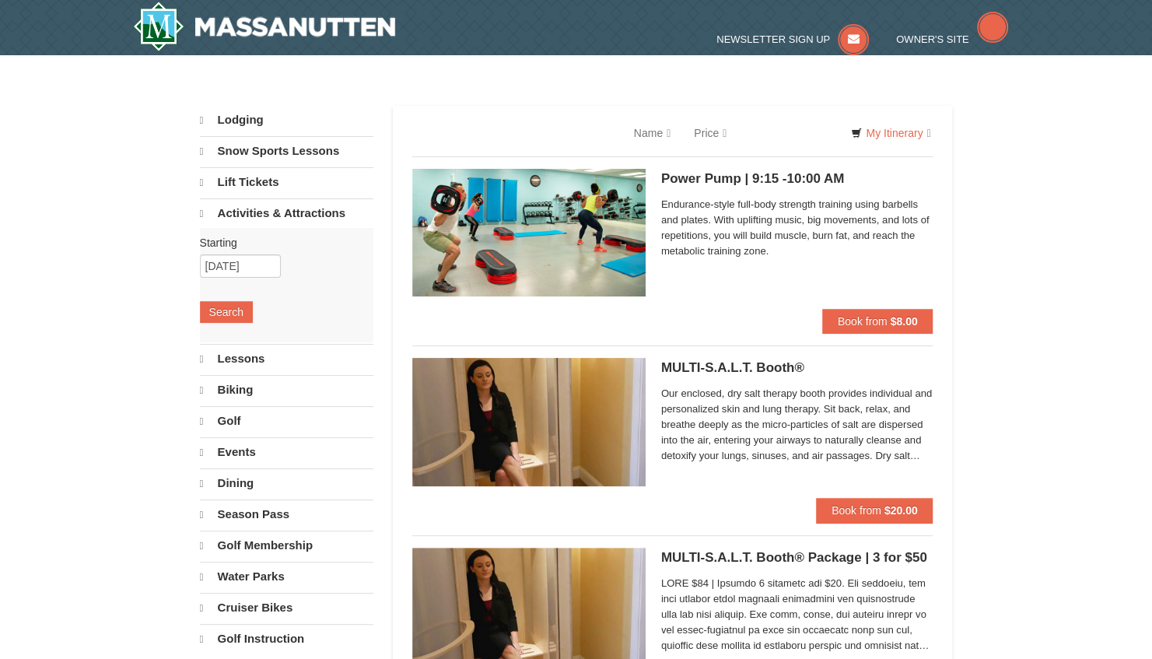
select select "10"
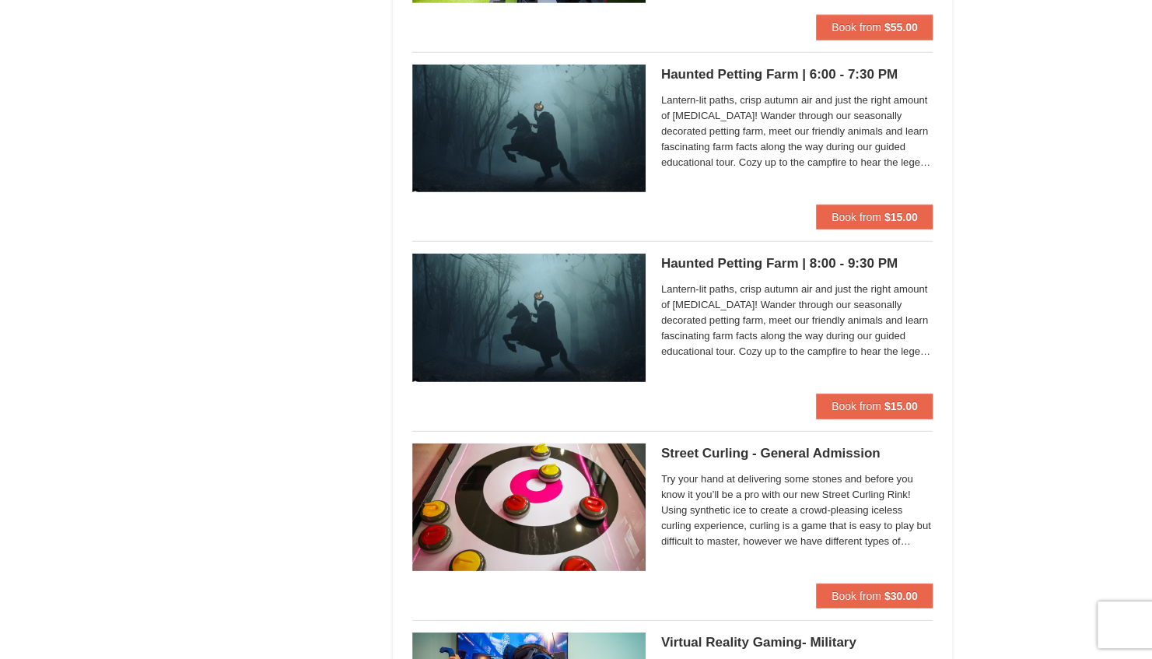
scroll to position [2383, 0]
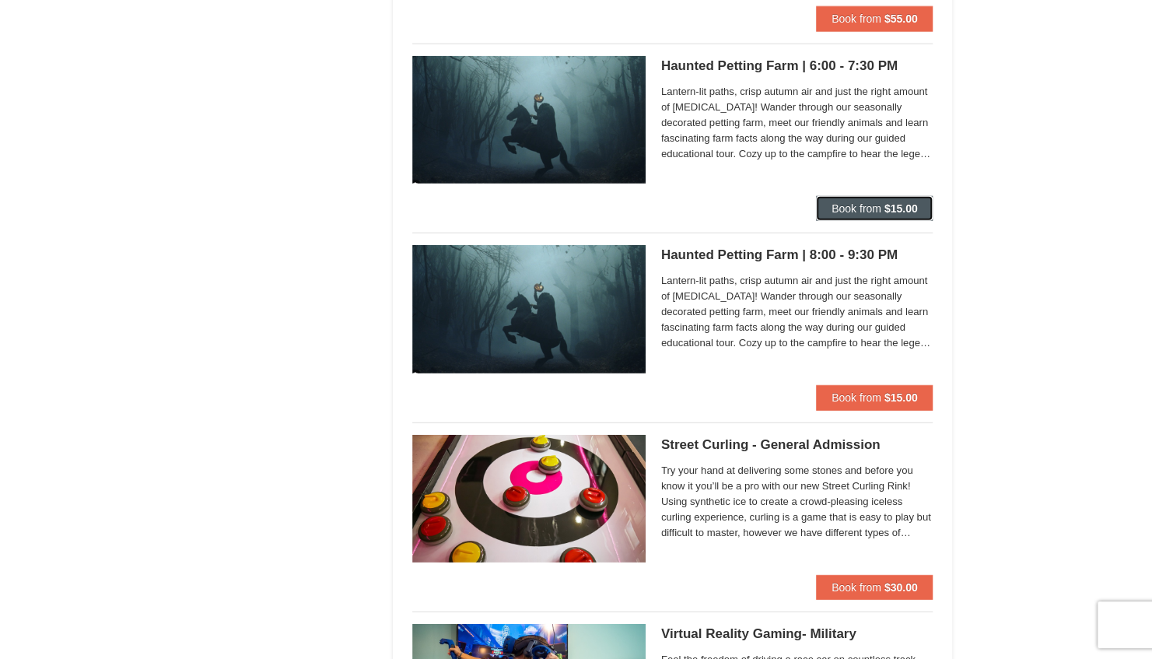
click at [872, 202] on span "Book from" at bounding box center [856, 208] width 50 height 12
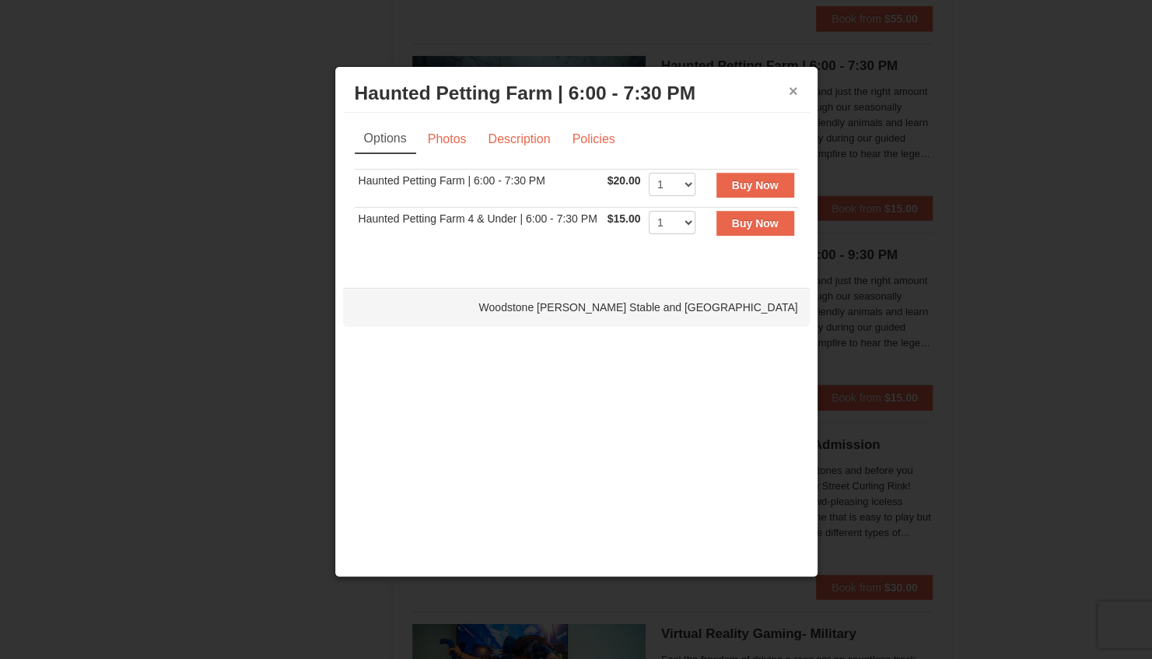
click at [795, 92] on button "×" at bounding box center [792, 91] width 9 height 16
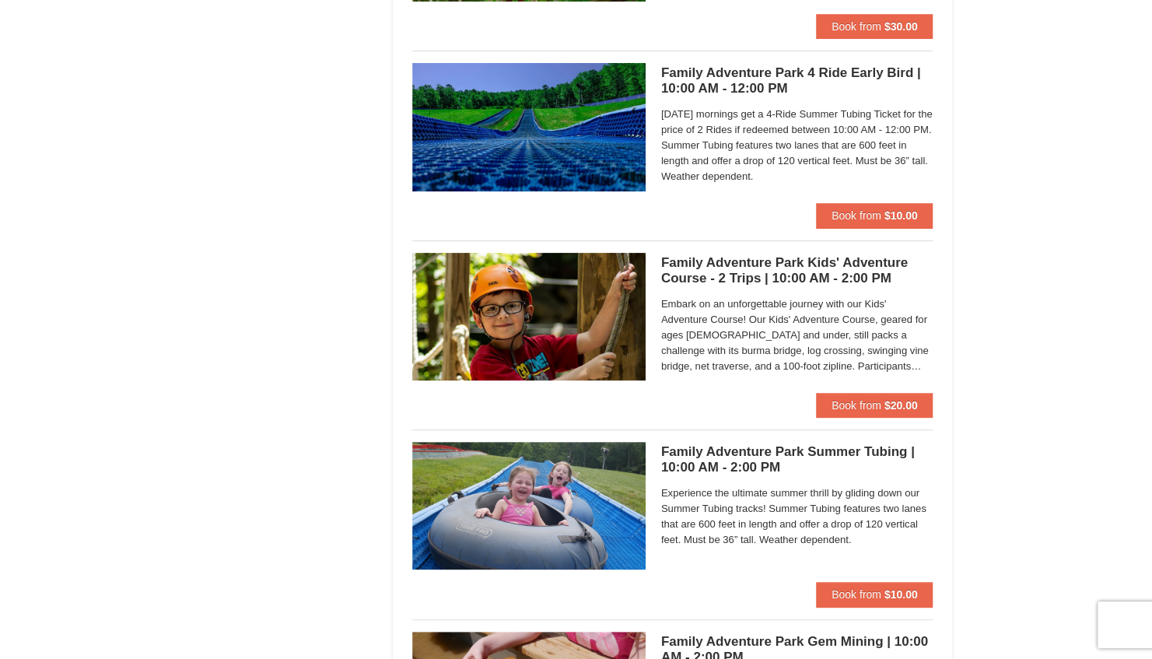
scroll to position [3627, 0]
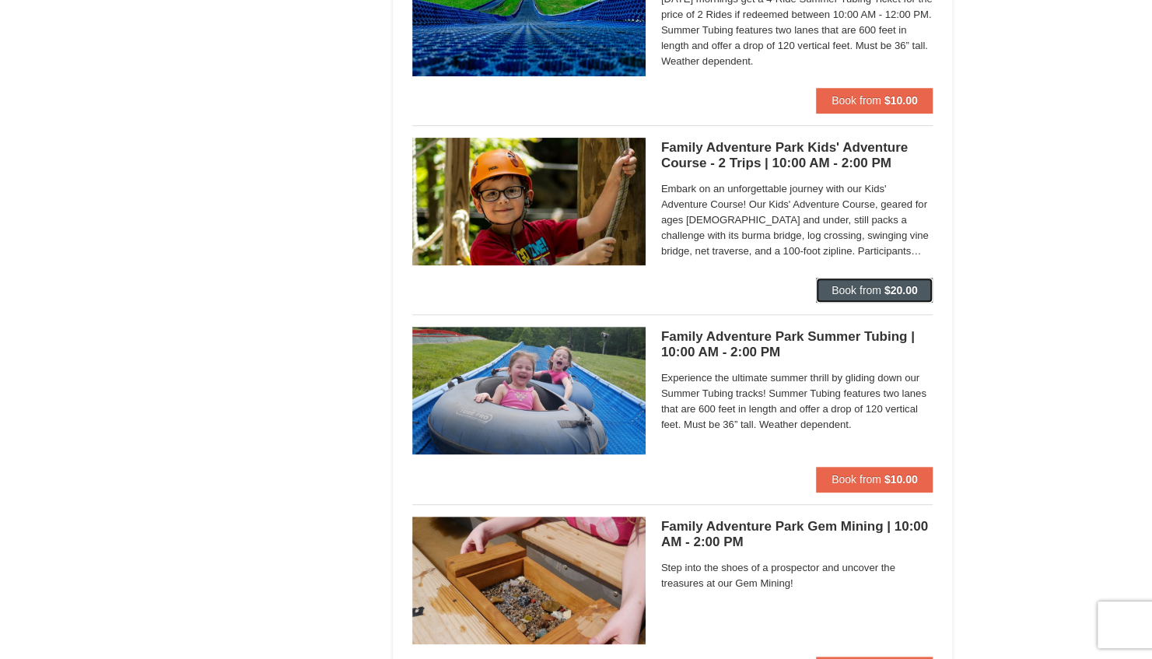
click at [870, 286] on span "Book from" at bounding box center [856, 290] width 50 height 12
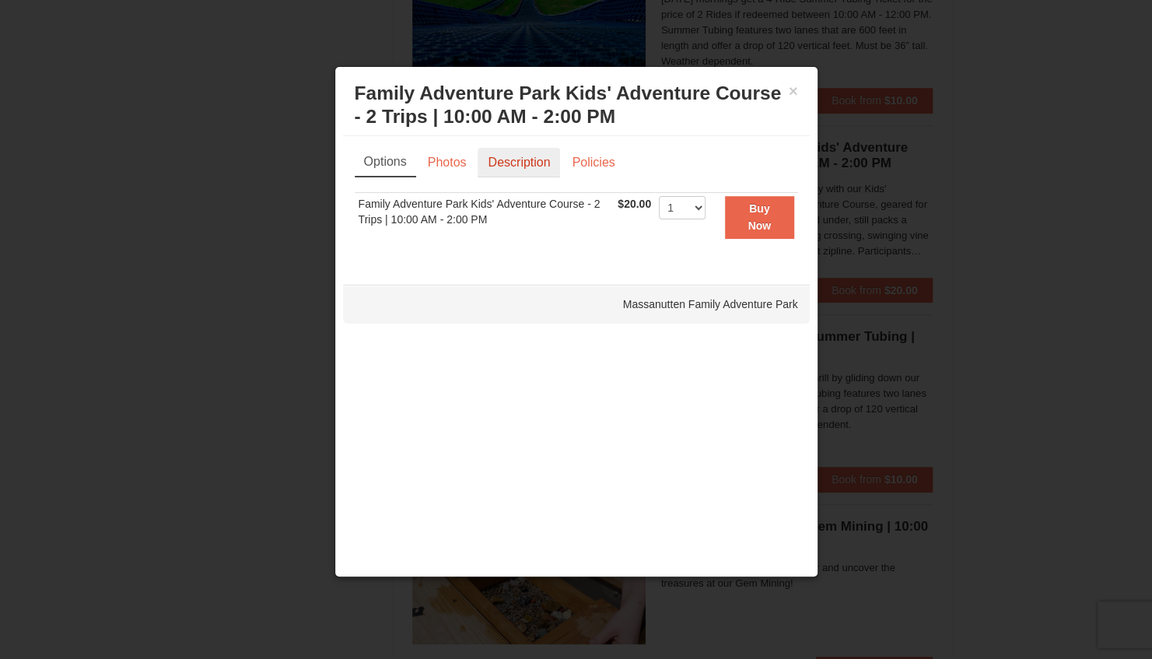
click at [516, 163] on link "Description" at bounding box center [518, 163] width 82 height 30
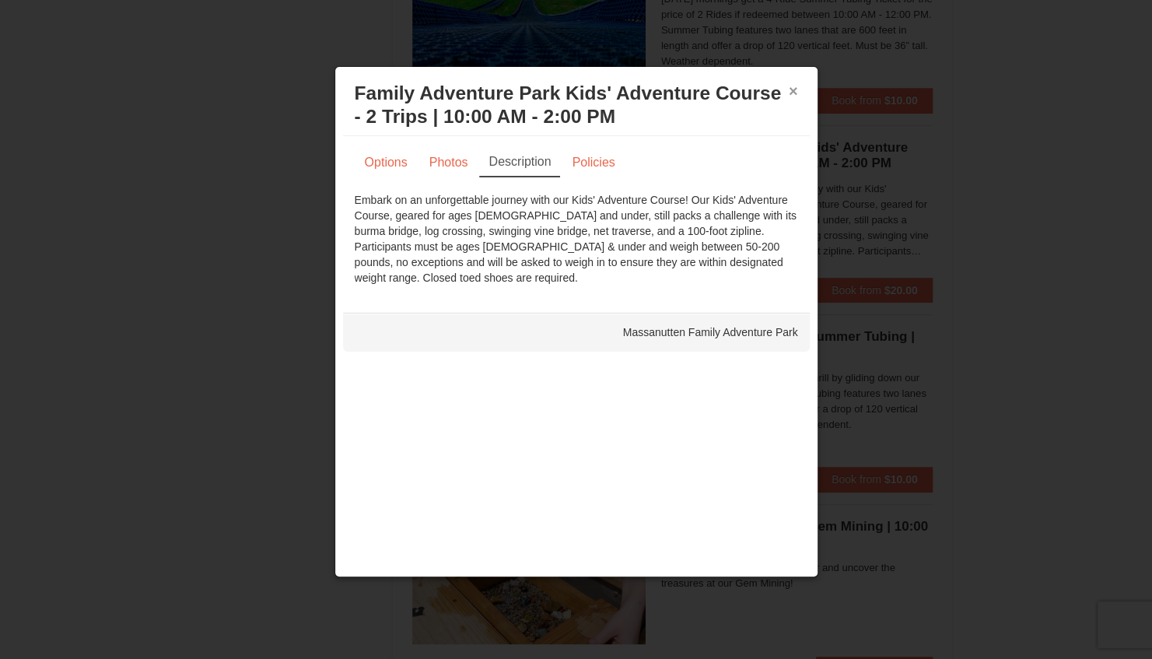
click at [795, 92] on button "×" at bounding box center [792, 91] width 9 height 16
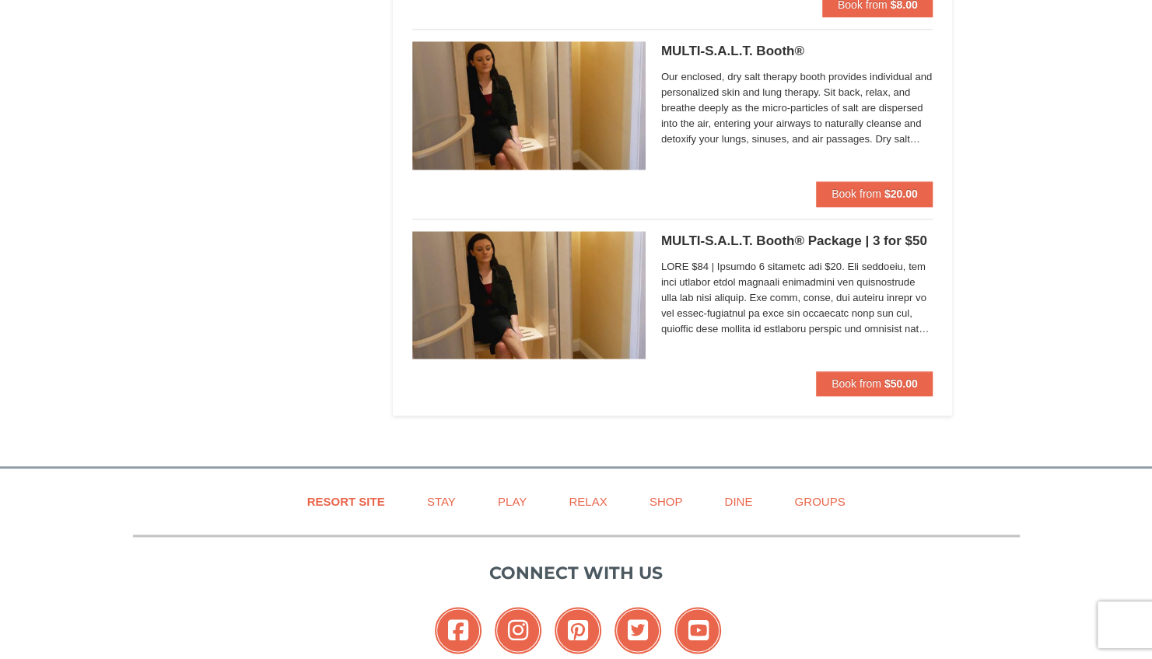
scroll to position [4498, 0]
